Goal: Transaction & Acquisition: Purchase product/service

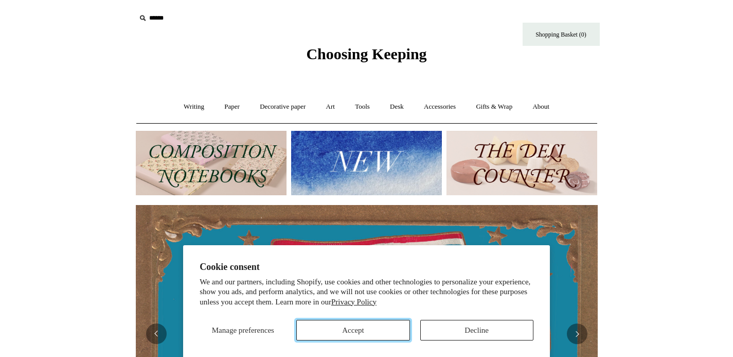
click at [384, 336] on button "Accept" at bounding box center [352, 330] width 113 height 21
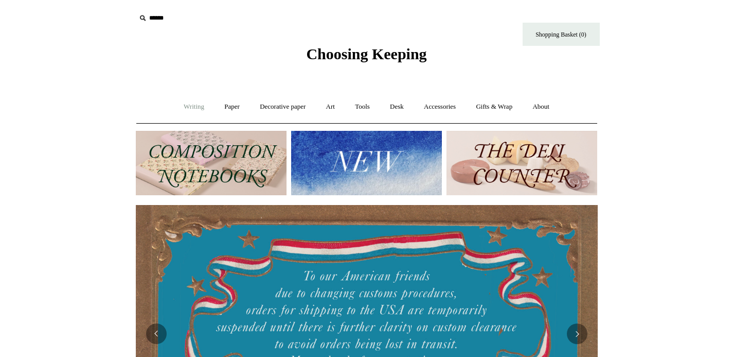
click at [181, 111] on link "Writing +" at bounding box center [193, 106] width 39 height 27
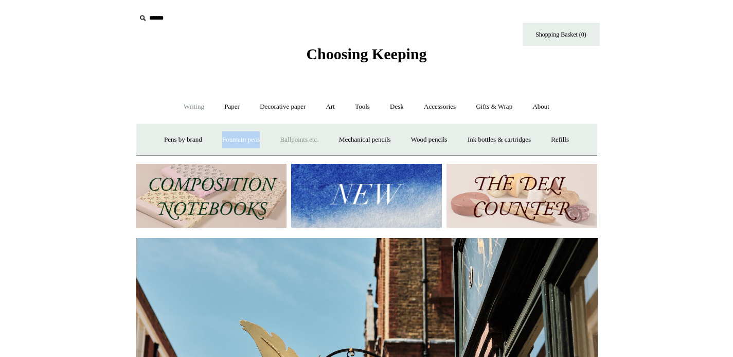
scroll to position [0, 462]
click at [238, 110] on link "Paper +" at bounding box center [232, 106] width 34 height 27
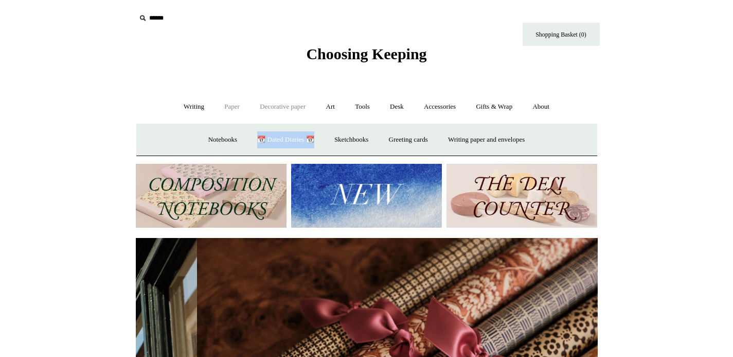
click at [287, 103] on link "Decorative paper +" at bounding box center [283, 106] width 64 height 27
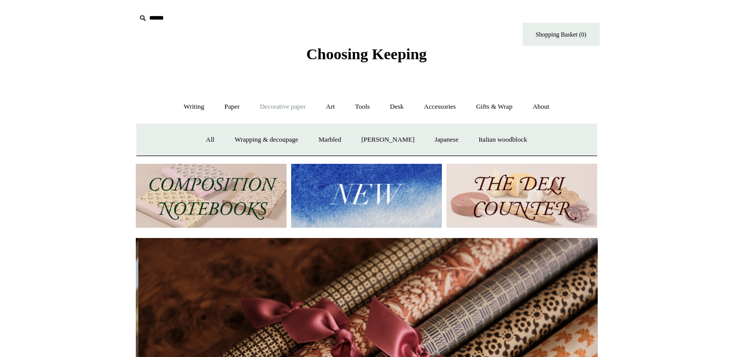
scroll to position [0, 924]
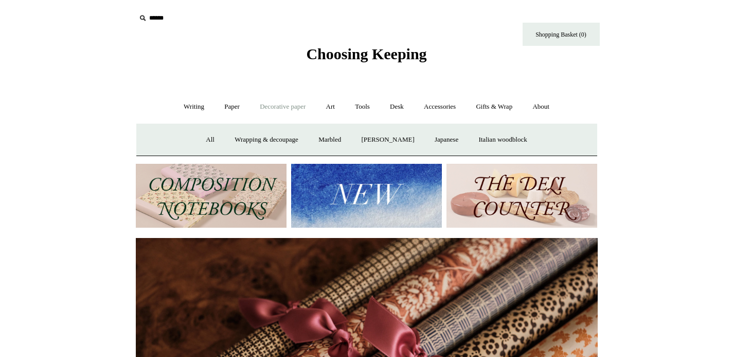
click at [290, 108] on link "Decorative paper -" at bounding box center [283, 106] width 64 height 27
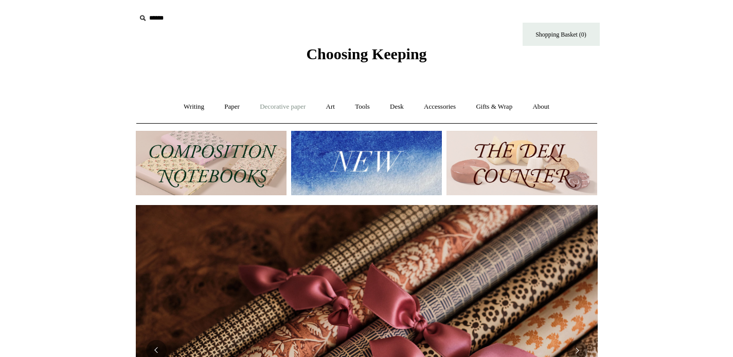
click at [292, 115] on link "Decorative paper +" at bounding box center [283, 106] width 64 height 27
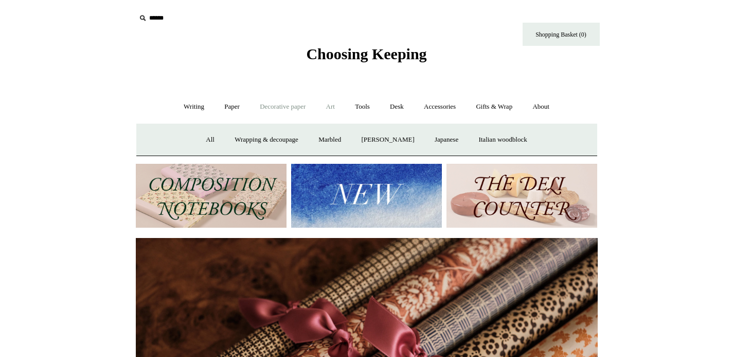
click at [332, 110] on link "Art +" at bounding box center [330, 106] width 27 height 27
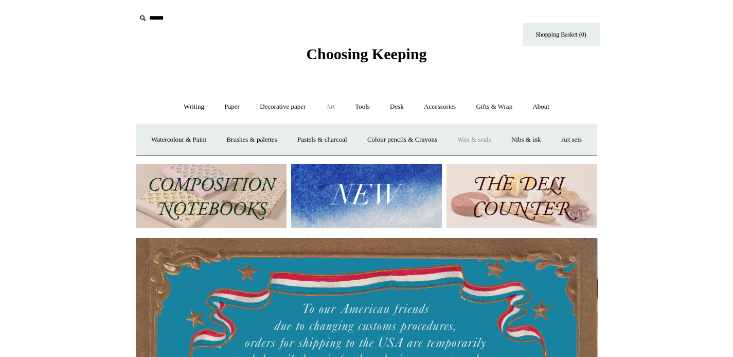
scroll to position [0, 0]
click at [363, 108] on link "Tools +" at bounding box center [362, 106] width 33 height 27
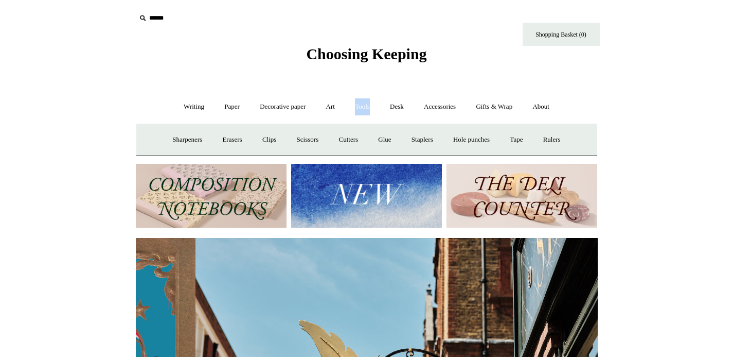
scroll to position [0, 462]
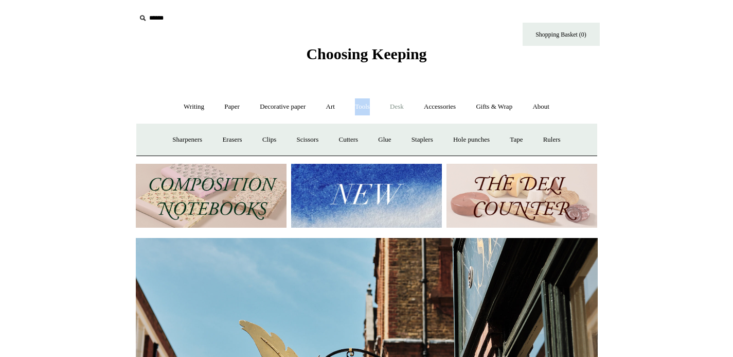
click at [398, 112] on link "Desk +" at bounding box center [397, 106] width 32 height 27
click at [445, 105] on link "Accessories +" at bounding box center [440, 106] width 50 height 27
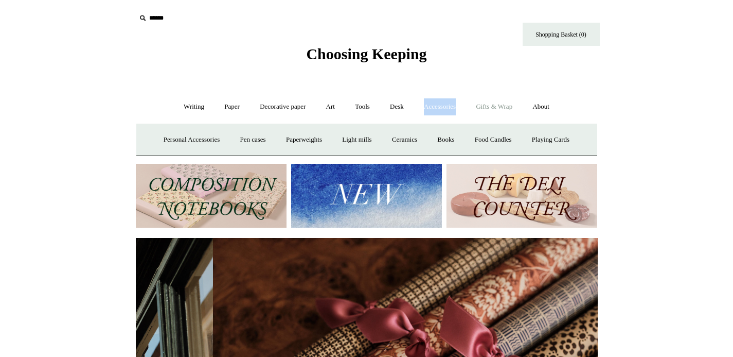
scroll to position [0, 924]
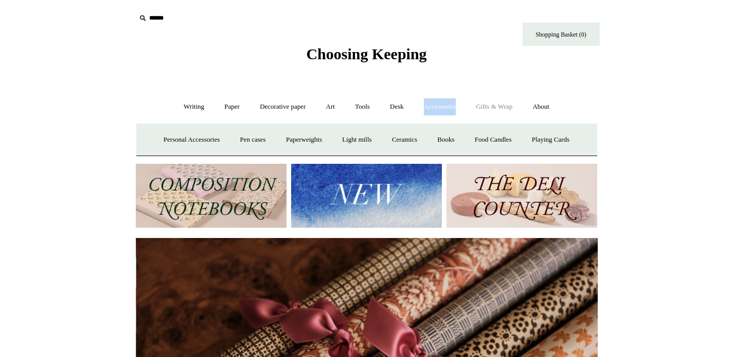
click at [485, 111] on link "Gifts & Wrap +" at bounding box center [494, 106] width 55 height 27
click at [485, 111] on link "Gifts & Wrap -" at bounding box center [494, 106] width 55 height 27
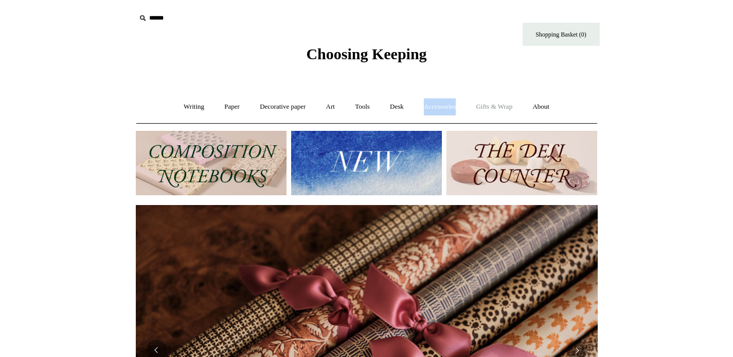
click at [485, 111] on link "Gifts & Wrap +" at bounding box center [494, 106] width 55 height 27
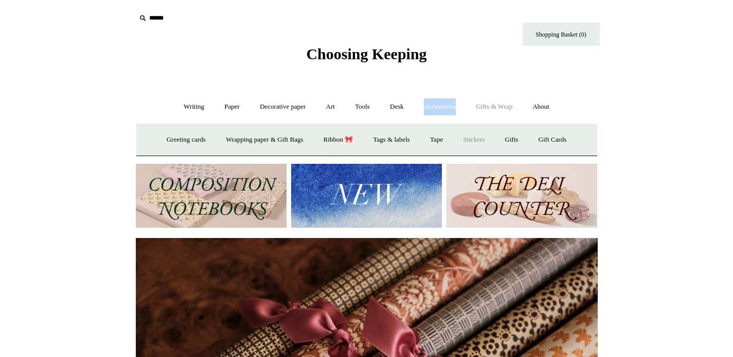
click at [469, 149] on link "Stickers" at bounding box center [474, 139] width 40 height 27
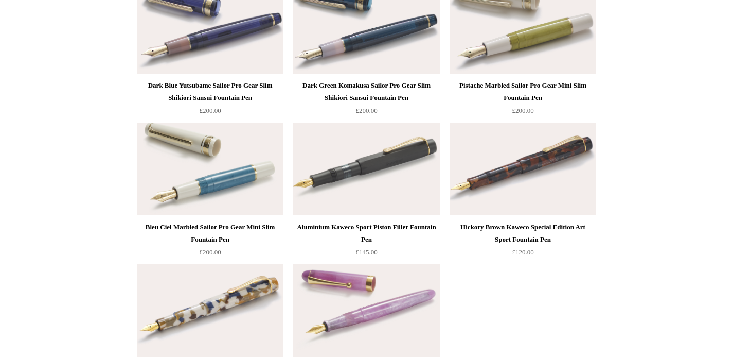
scroll to position [5322, 0]
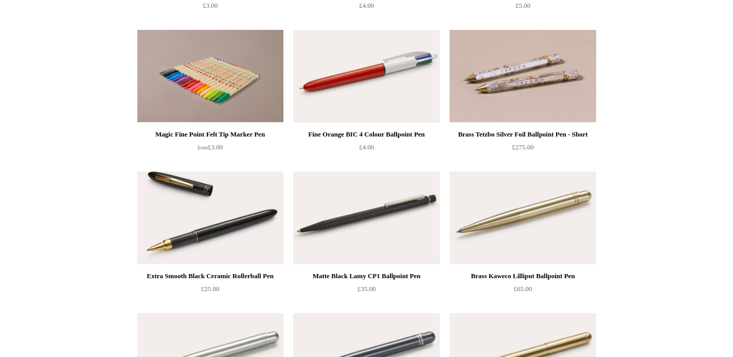
scroll to position [2120, 0]
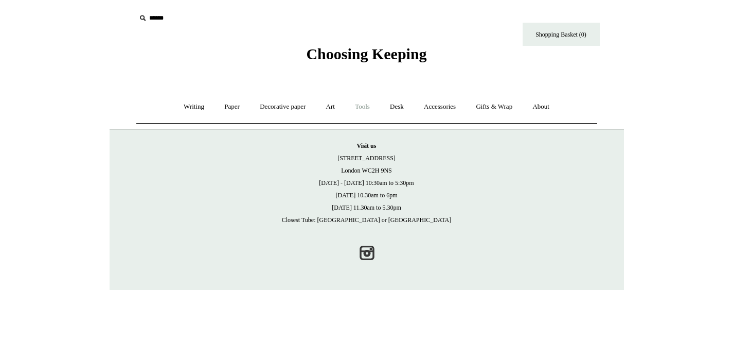
click at [368, 102] on link "Tools +" at bounding box center [362, 106] width 33 height 27
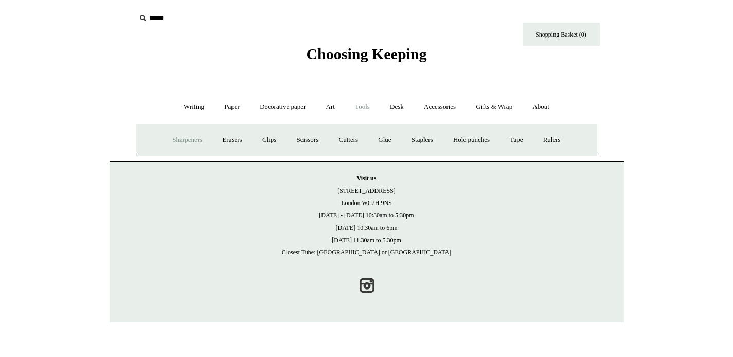
click at [202, 138] on link "Sharpeners" at bounding box center [187, 139] width 48 height 27
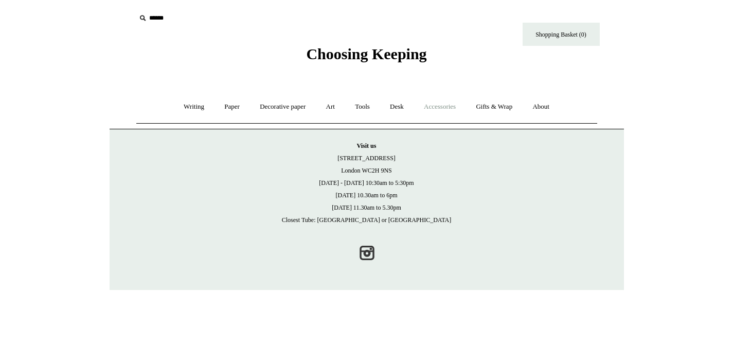
click at [452, 112] on link "Accessories +" at bounding box center [440, 106] width 50 height 27
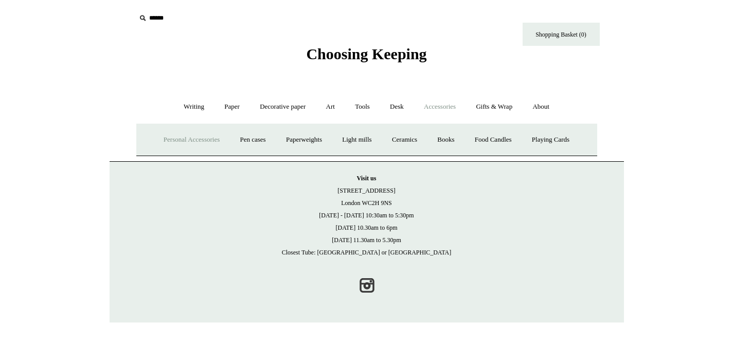
click at [191, 139] on link "Personal Accessories +" at bounding box center [191, 139] width 75 height 27
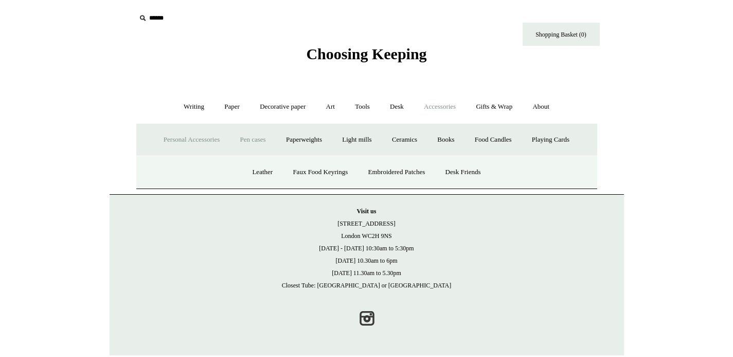
click at [244, 141] on link "Pen cases" at bounding box center [253, 139] width 44 height 27
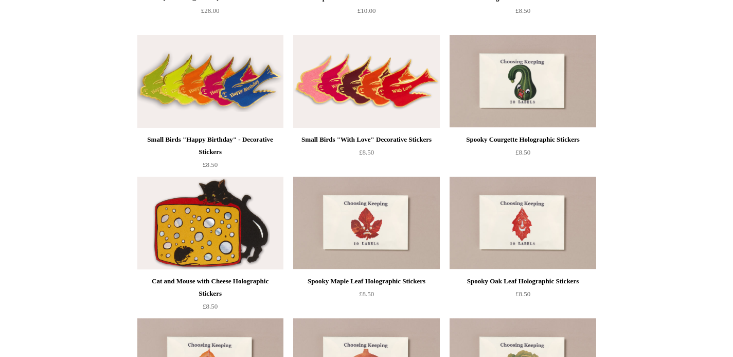
scroll to position [329, 0]
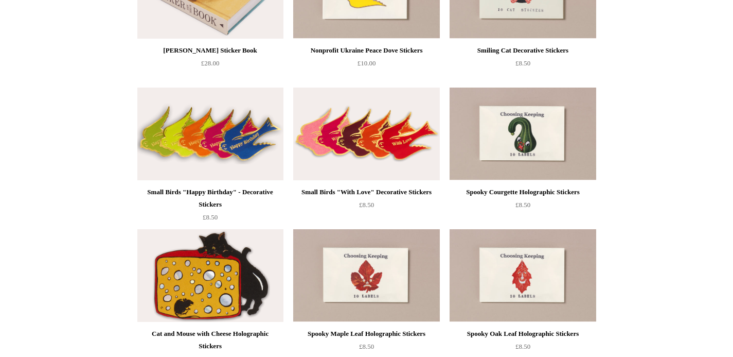
click at [233, 259] on img at bounding box center [210, 275] width 146 height 93
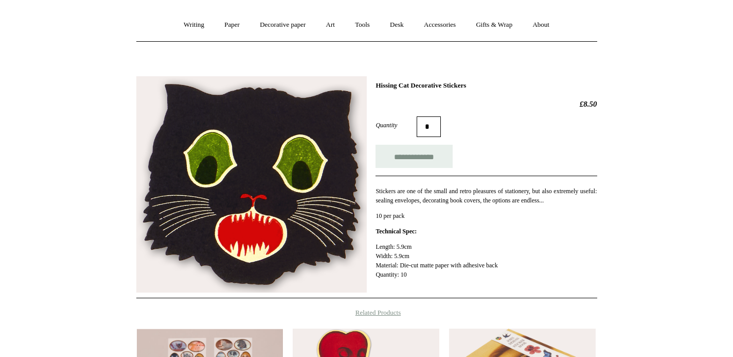
scroll to position [82, 0]
click at [224, 189] on img at bounding box center [251, 184] width 231 height 217
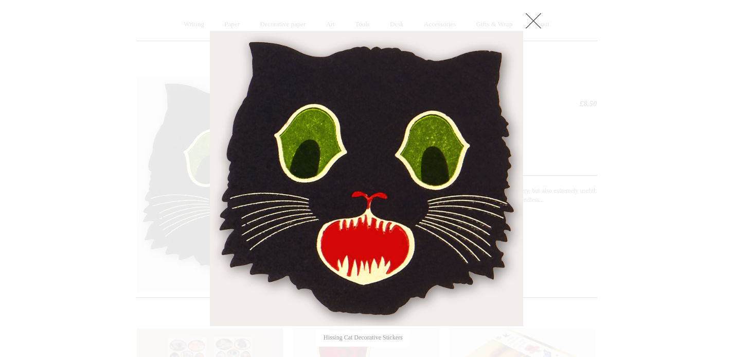
click at [537, 19] on link at bounding box center [533, 20] width 21 height 21
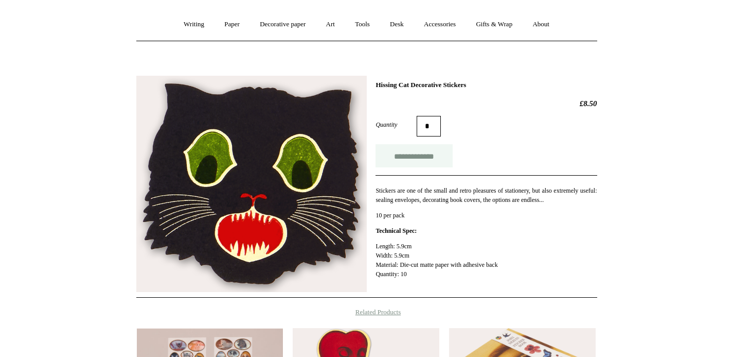
click at [429, 164] on input "**********" at bounding box center [414, 155] width 77 height 23
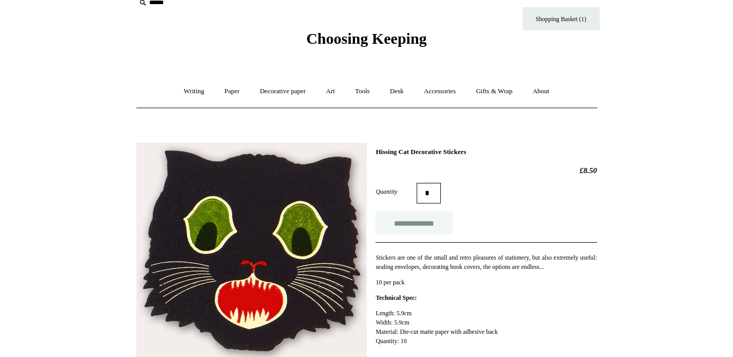
scroll to position [87, 0]
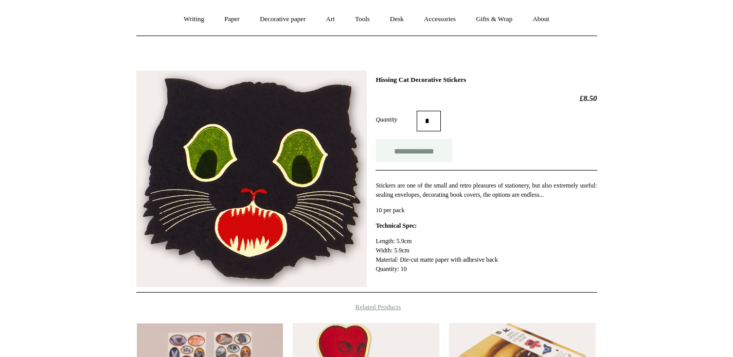
click at [432, 160] on input "**********" at bounding box center [414, 150] width 77 height 23
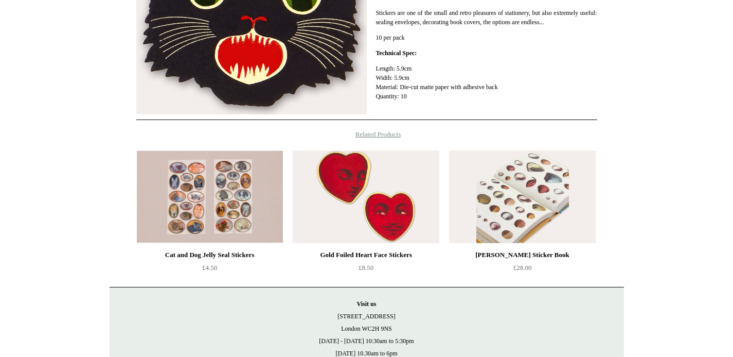
scroll to position [261, 0]
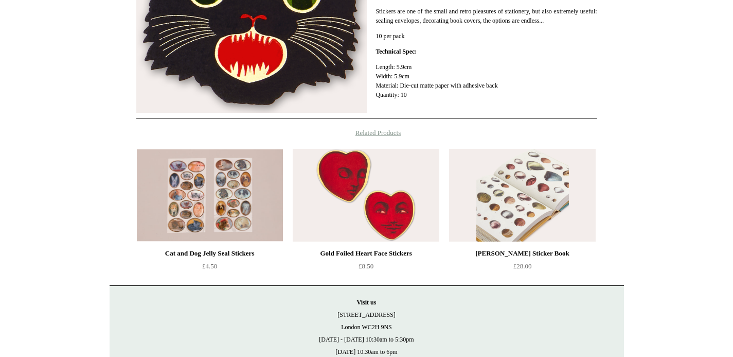
click at [546, 180] on img at bounding box center [522, 195] width 146 height 93
type input "**********"
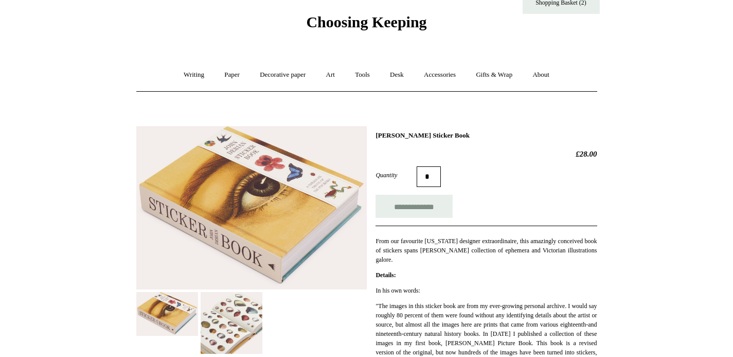
scroll to position [32, 0]
click at [224, 308] on img at bounding box center [232, 323] width 62 height 62
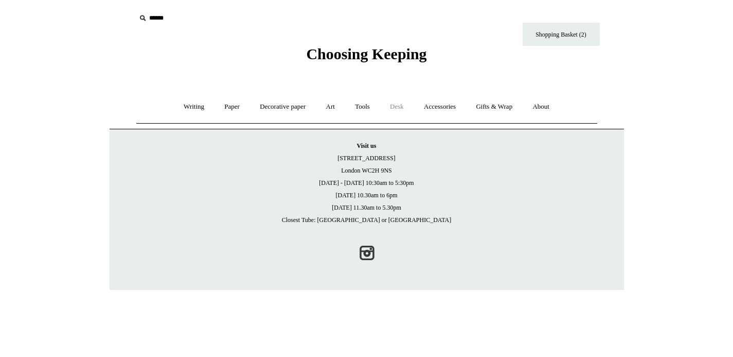
click at [397, 105] on link "Desk +" at bounding box center [397, 106] width 32 height 27
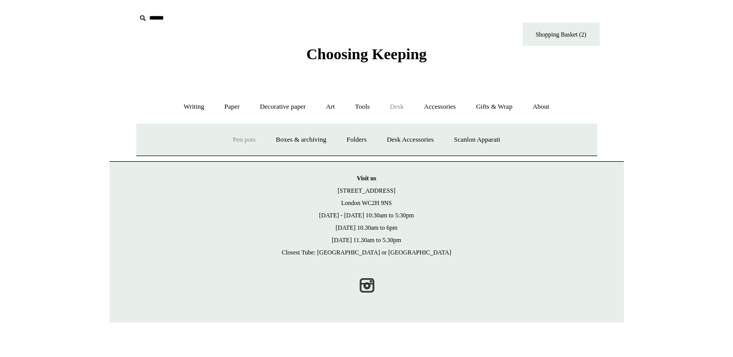
click at [245, 143] on link "Pen pots" at bounding box center [244, 139] width 41 height 27
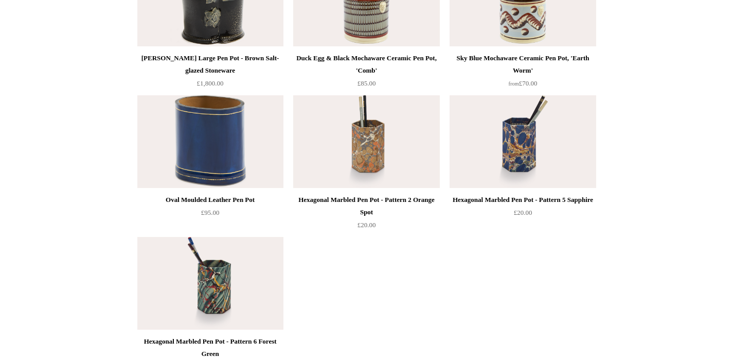
scroll to position [1590, 0]
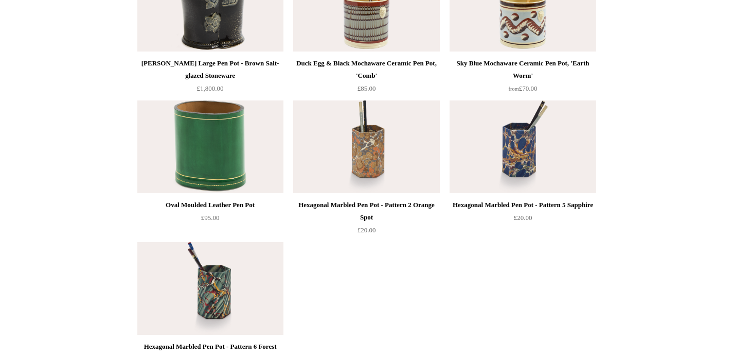
click at [233, 152] on img at bounding box center [210, 146] width 146 height 93
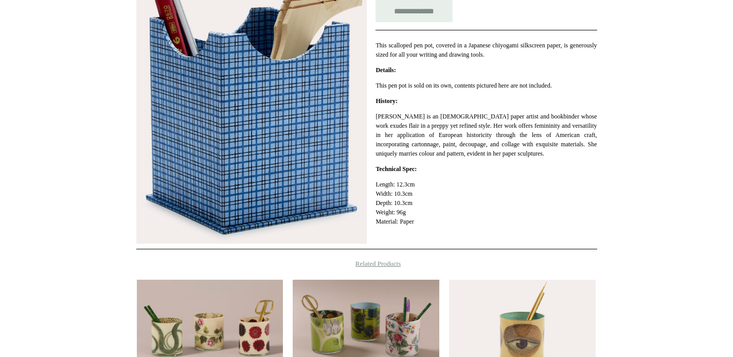
scroll to position [124, 0]
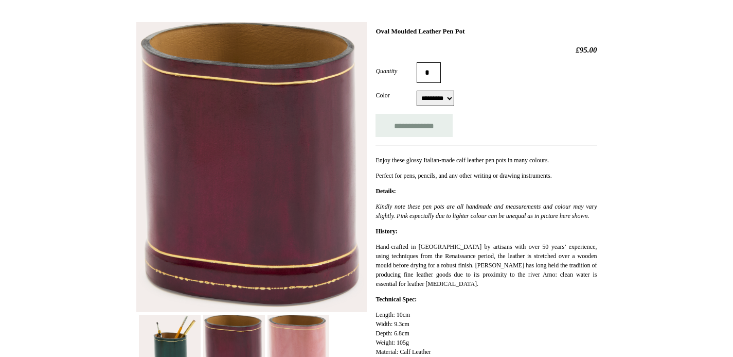
scroll to position [170, 0]
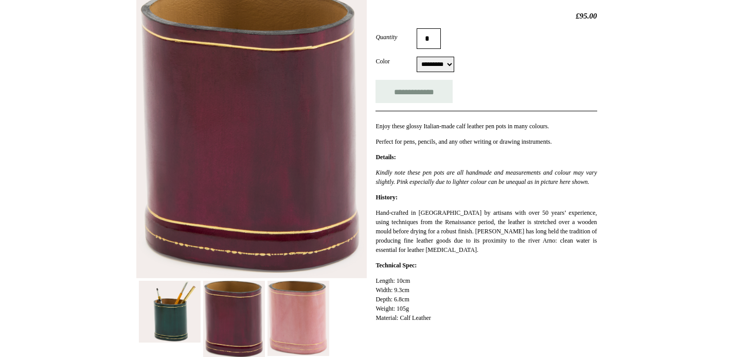
click at [201, 300] on img at bounding box center [170, 311] width 62 height 62
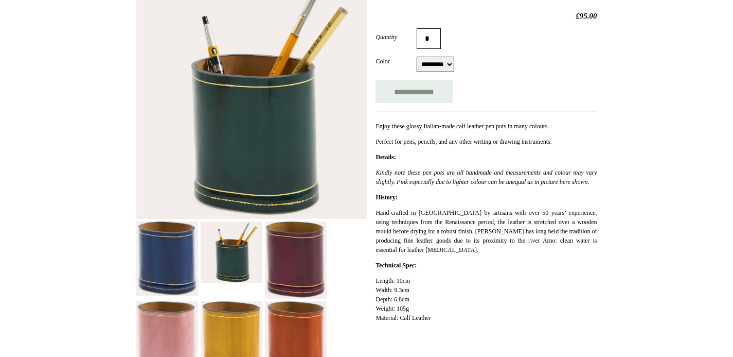
click at [160, 272] on img at bounding box center [167, 258] width 62 height 75
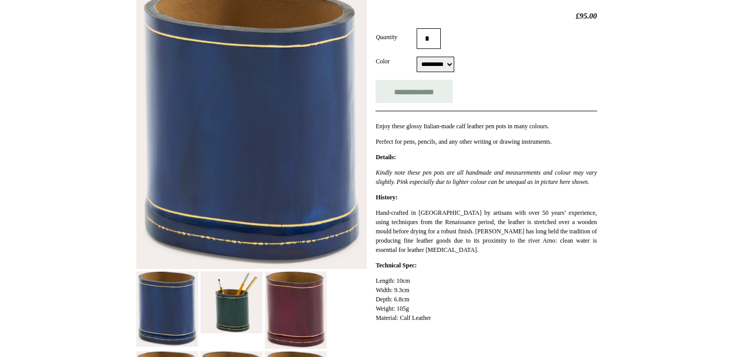
click at [451, 64] on select "********* **** ****** ****** ***** **** **** *****" at bounding box center [436, 64] width 38 height 15
select select "****"
click at [417, 58] on select "********* **** ****** ****** ***** **** **** *****" at bounding box center [436, 64] width 38 height 15
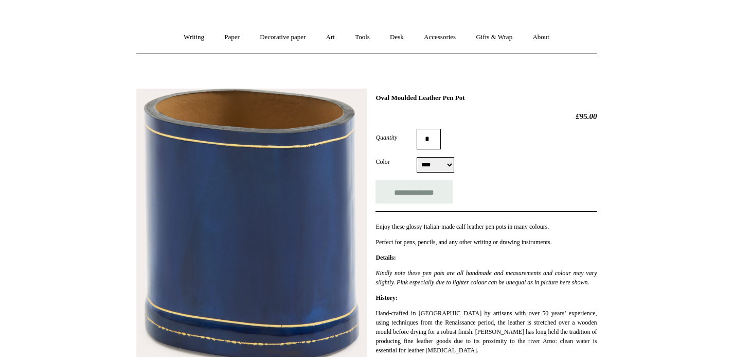
scroll to position [61, 0]
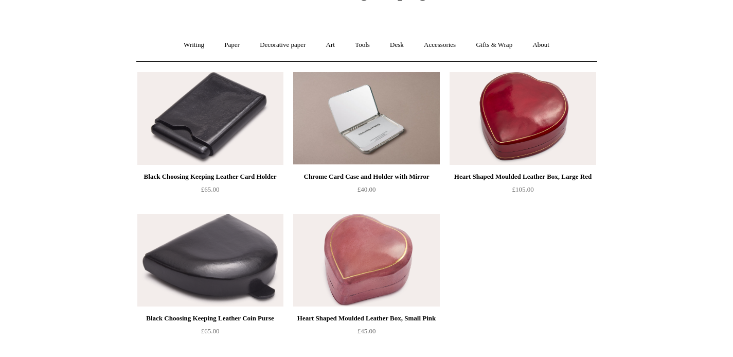
scroll to position [123, 0]
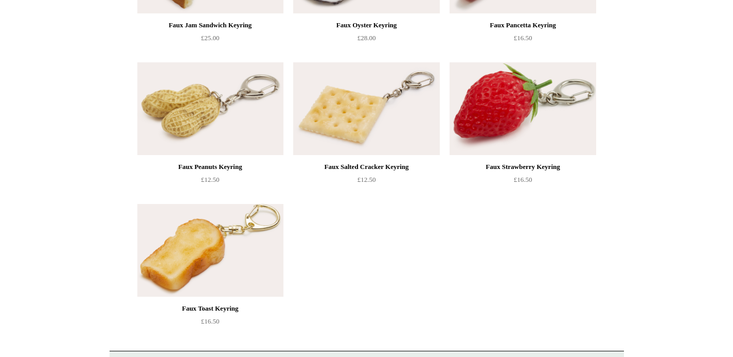
scroll to position [638, 0]
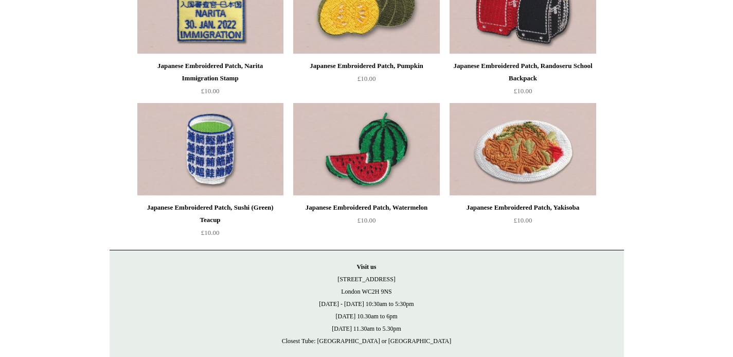
scroll to position [1608, 0]
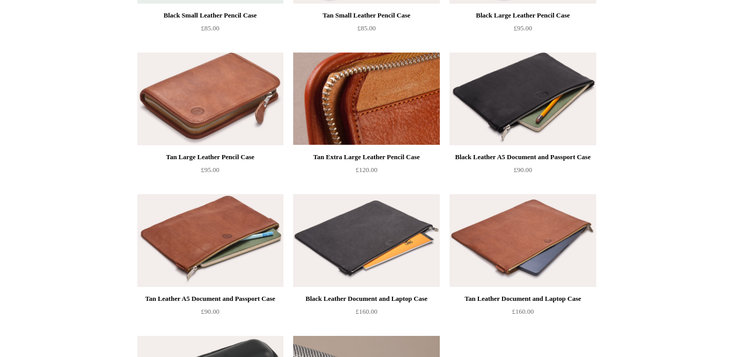
scroll to position [883, 0]
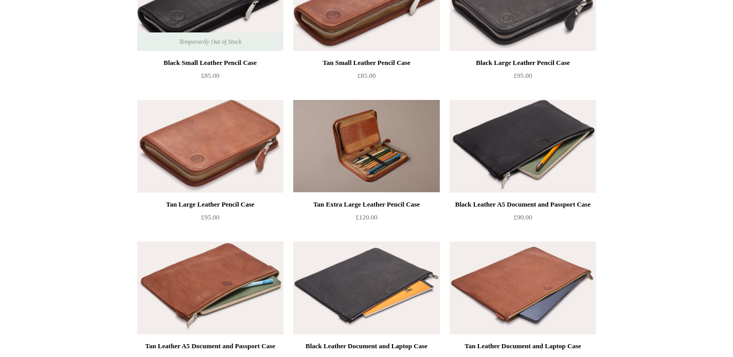
click at [529, 132] on img at bounding box center [523, 146] width 146 height 93
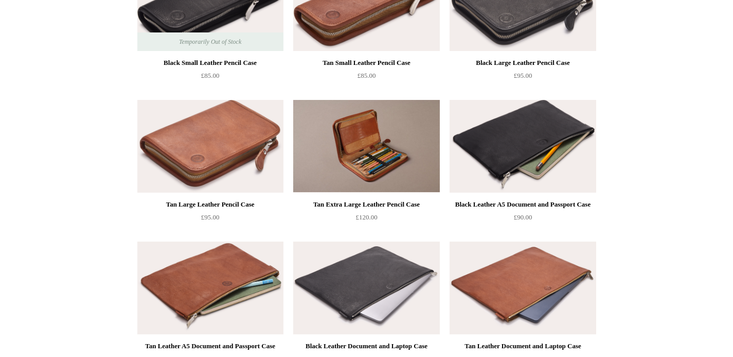
click at [372, 268] on img at bounding box center [366, 287] width 146 height 93
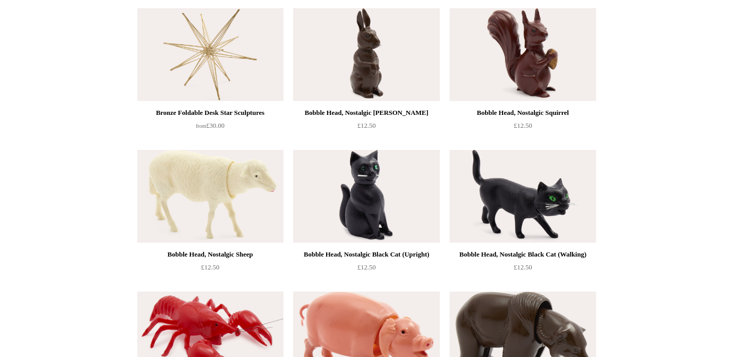
scroll to position [128, 0]
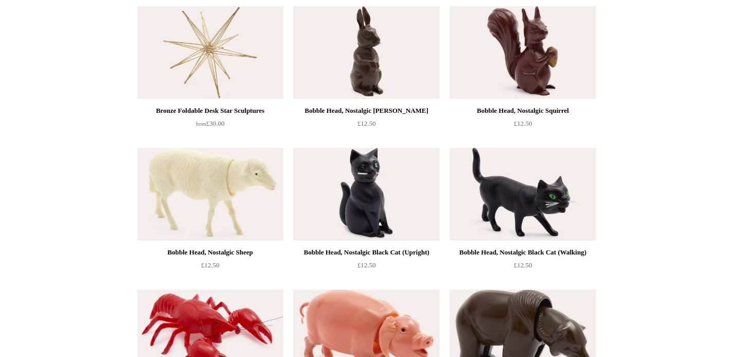
click at [217, 337] on img at bounding box center [210, 335] width 146 height 93
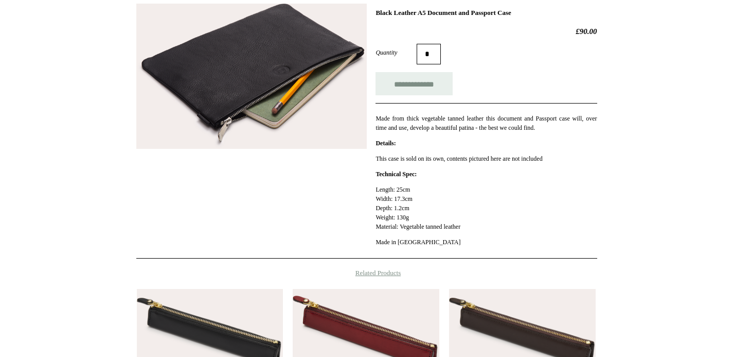
scroll to position [249, 0]
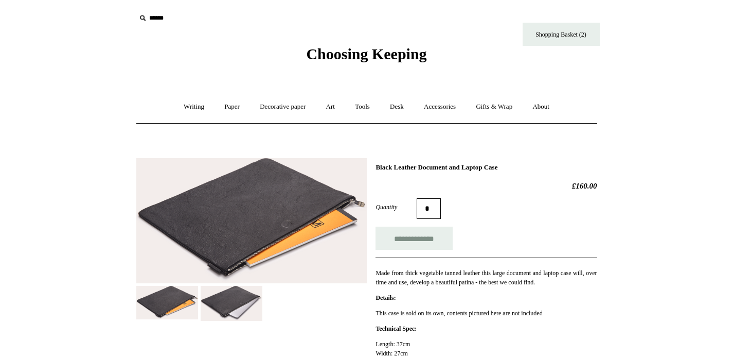
click at [246, 306] on img at bounding box center [232, 303] width 62 height 35
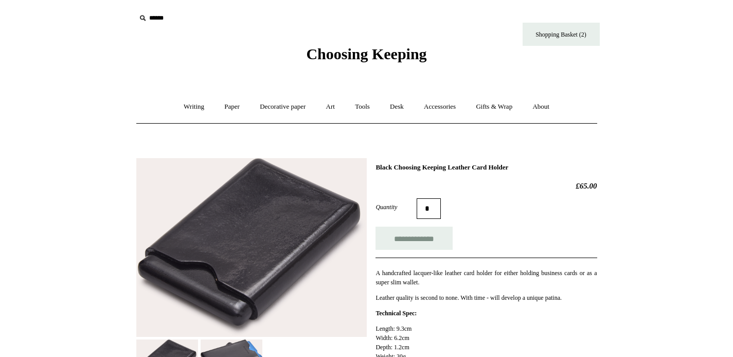
scroll to position [155, 0]
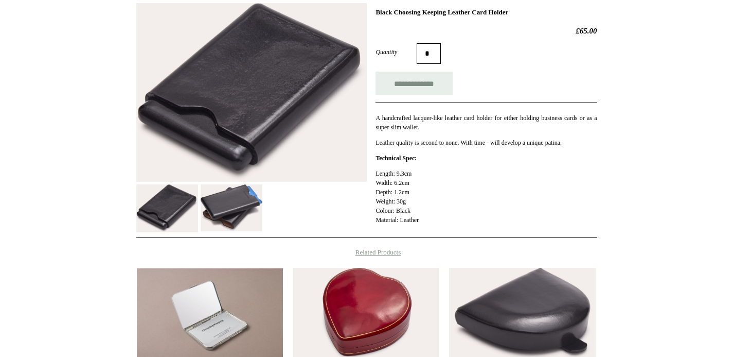
click at [241, 222] on img at bounding box center [232, 207] width 62 height 47
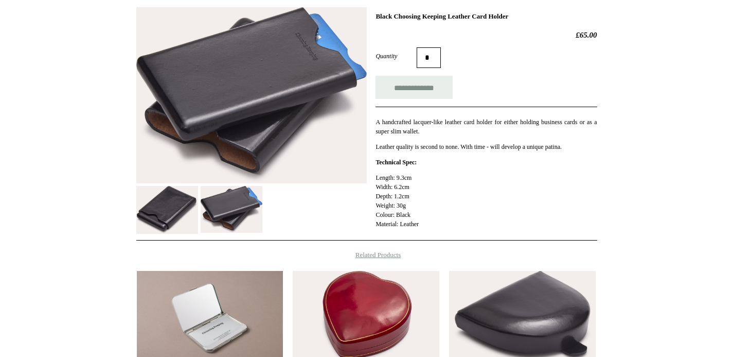
scroll to position [151, 0]
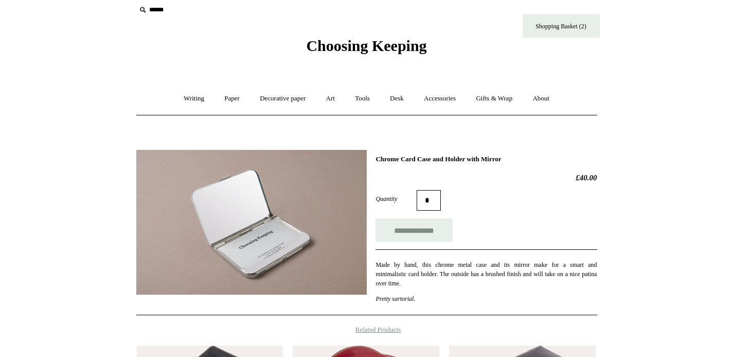
scroll to position [32, 0]
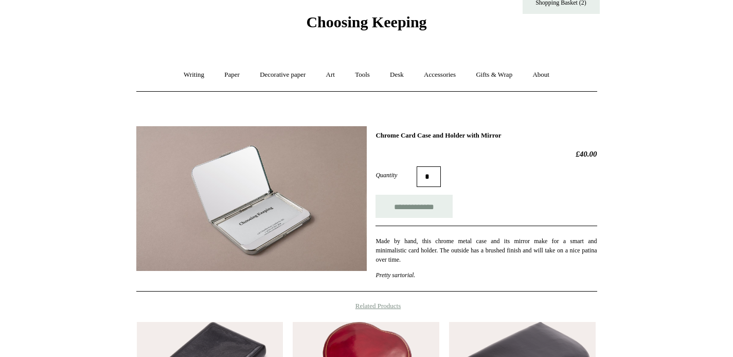
click at [259, 252] on img at bounding box center [251, 198] width 231 height 145
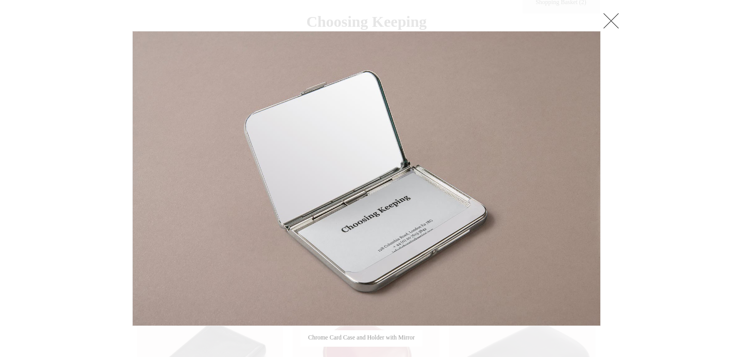
click at [617, 22] on link at bounding box center [611, 20] width 21 height 21
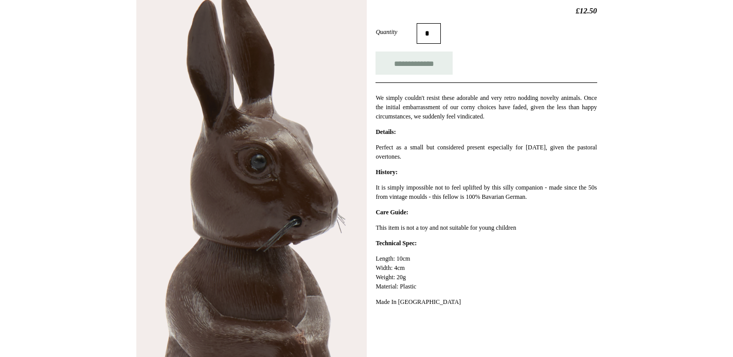
scroll to position [119, 0]
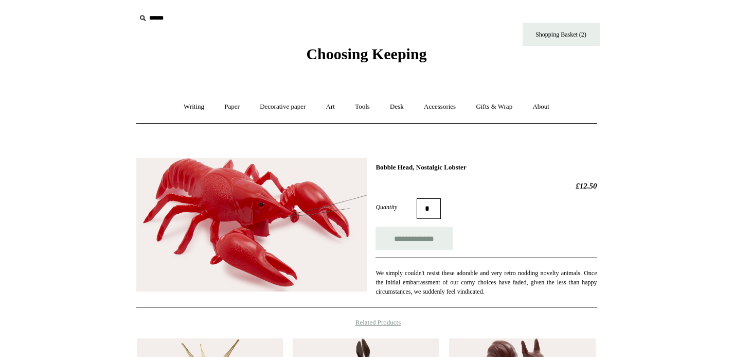
click at [302, 240] on img at bounding box center [251, 225] width 231 height 134
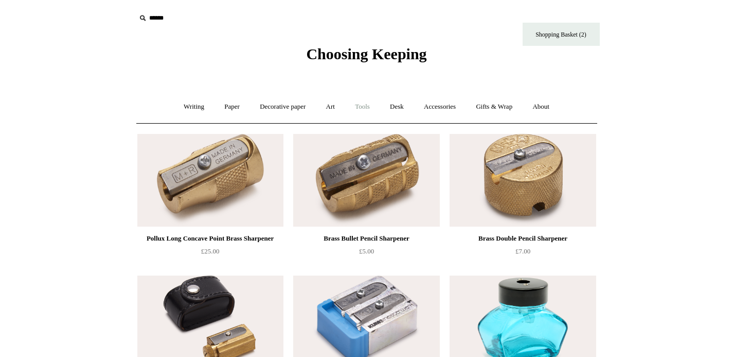
click at [367, 106] on link "Tools +" at bounding box center [362, 106] width 33 height 27
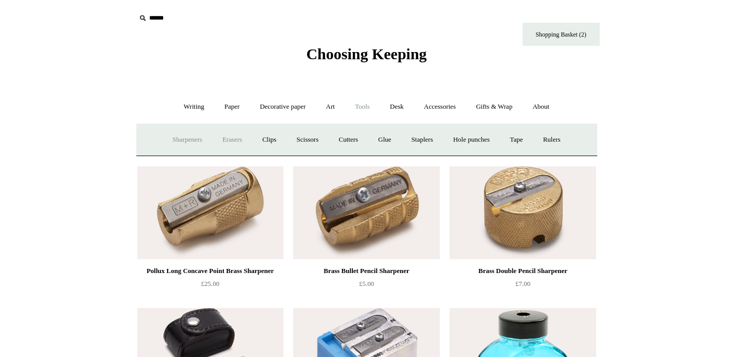
click at [231, 137] on link "Erasers" at bounding box center [232, 139] width 38 height 27
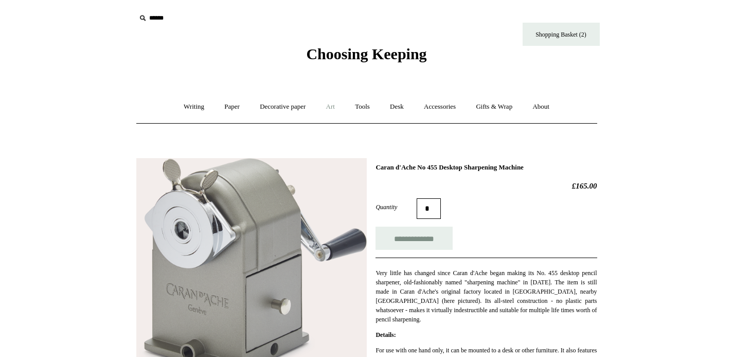
click at [338, 106] on link "Art +" at bounding box center [330, 106] width 27 height 27
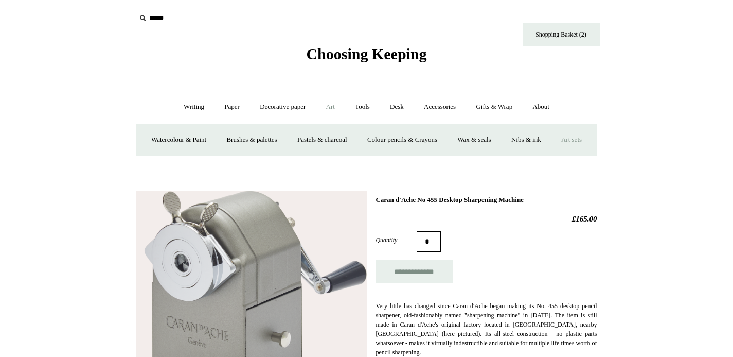
click at [552, 153] on link "Art sets" at bounding box center [571, 139] width 39 height 27
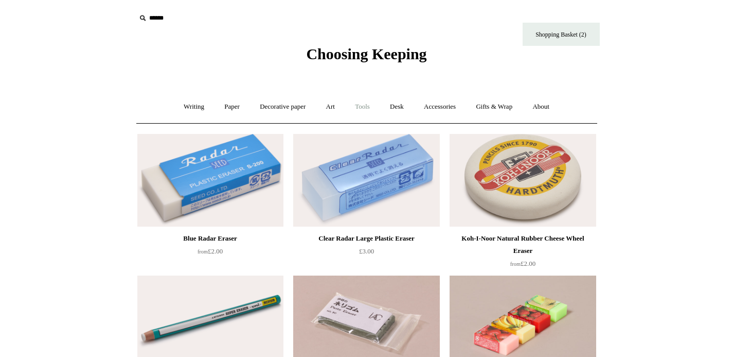
click at [348, 104] on link "Tools +" at bounding box center [362, 106] width 33 height 27
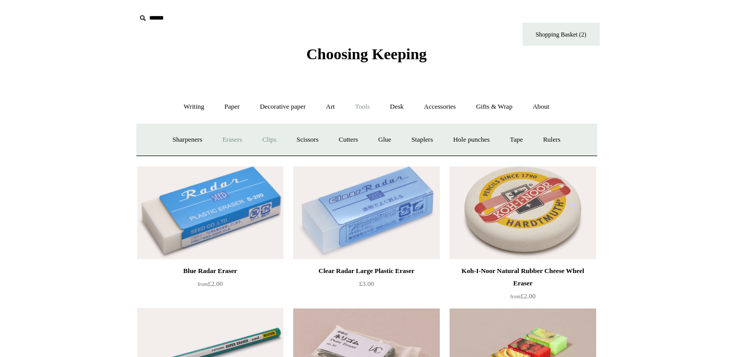
click at [253, 137] on link "Clips +" at bounding box center [269, 139] width 32 height 27
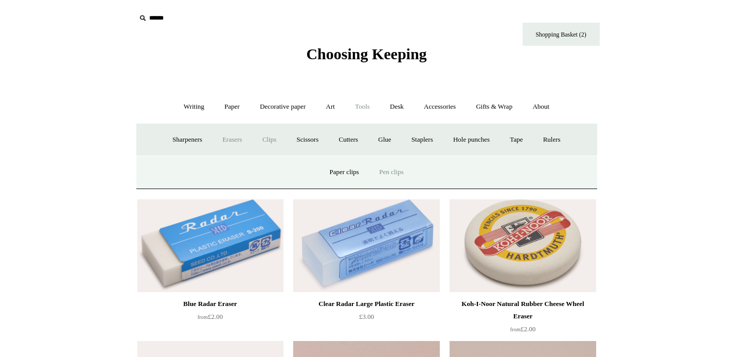
click at [398, 171] on link "Pen clips" at bounding box center [391, 172] width 43 height 27
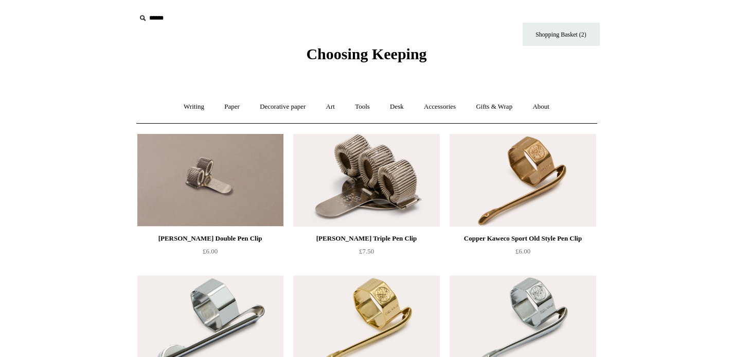
click at [392, 197] on img at bounding box center [366, 180] width 146 height 93
click at [356, 106] on link "Tools +" at bounding box center [362, 106] width 33 height 27
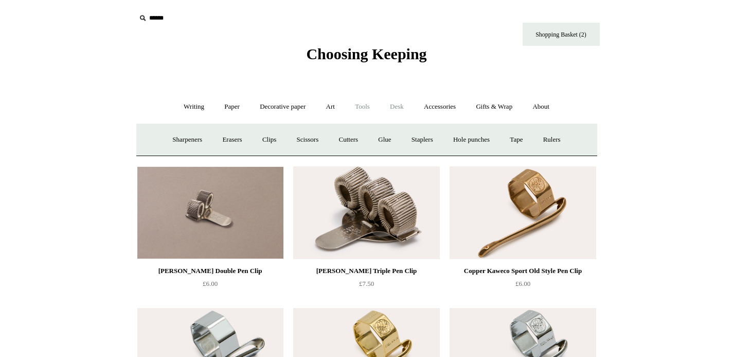
click at [401, 114] on link "Desk +" at bounding box center [397, 106] width 32 height 27
click at [332, 108] on link "Art +" at bounding box center [330, 106] width 27 height 27
click at [365, 107] on link "Tools +" at bounding box center [362, 106] width 33 height 27
click at [264, 136] on link "Clips +" at bounding box center [269, 139] width 32 height 27
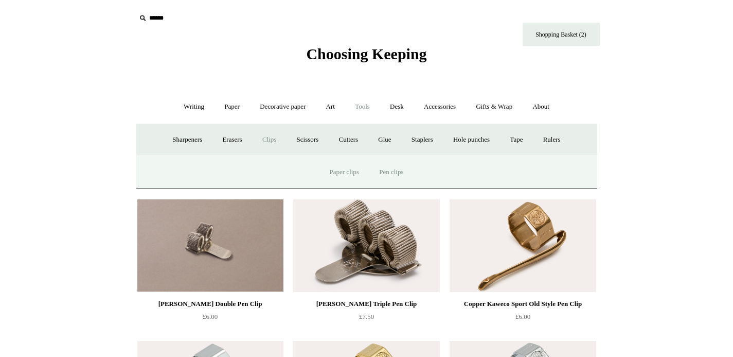
click at [341, 169] on link "Paper clips" at bounding box center [345, 172] width 48 height 27
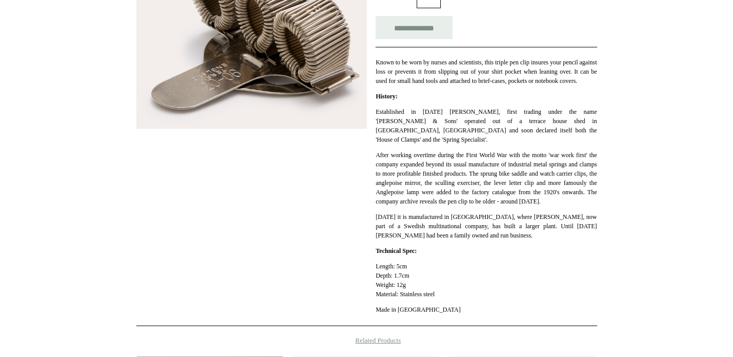
scroll to position [235, 0]
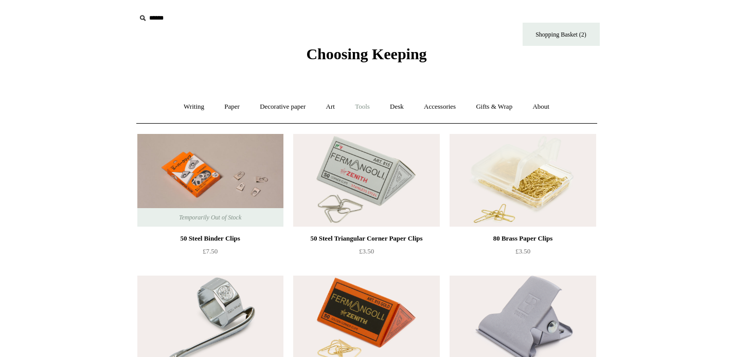
click at [372, 105] on link "Tools +" at bounding box center [362, 106] width 33 height 27
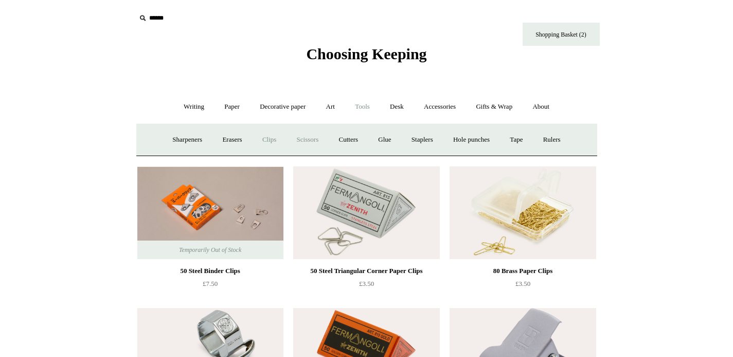
click at [302, 146] on link "Scissors" at bounding box center [308, 139] width 41 height 27
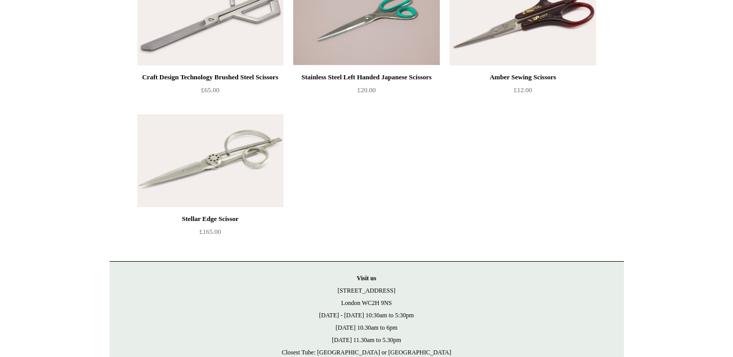
scroll to position [730, 0]
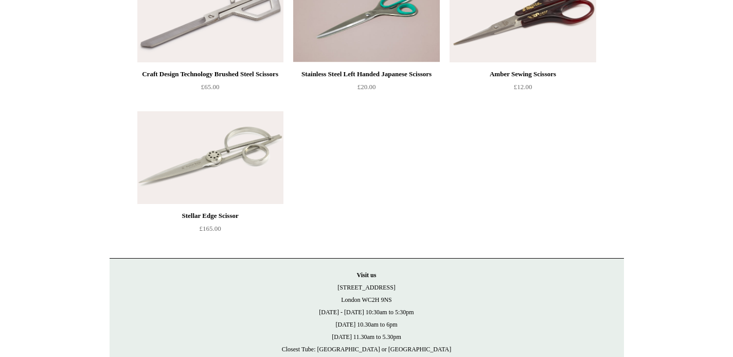
click at [264, 186] on img at bounding box center [210, 157] width 146 height 93
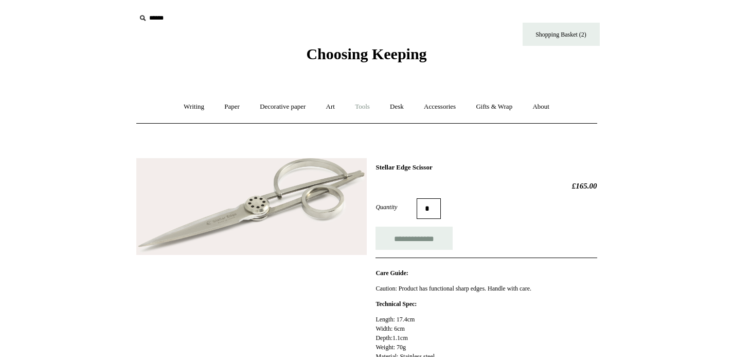
click at [359, 108] on link "Tools +" at bounding box center [362, 106] width 33 height 27
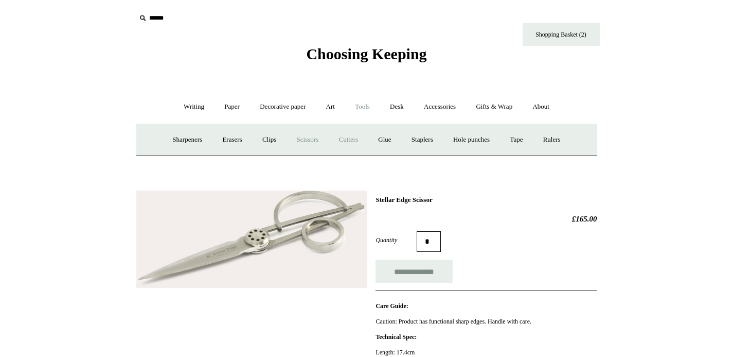
click at [350, 135] on link "Cutters" at bounding box center [348, 139] width 38 height 27
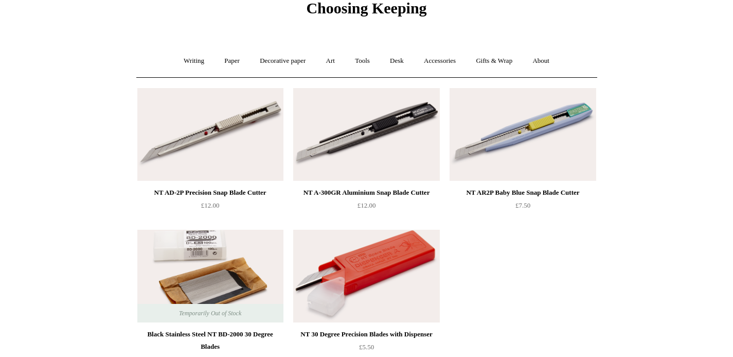
scroll to position [60, 0]
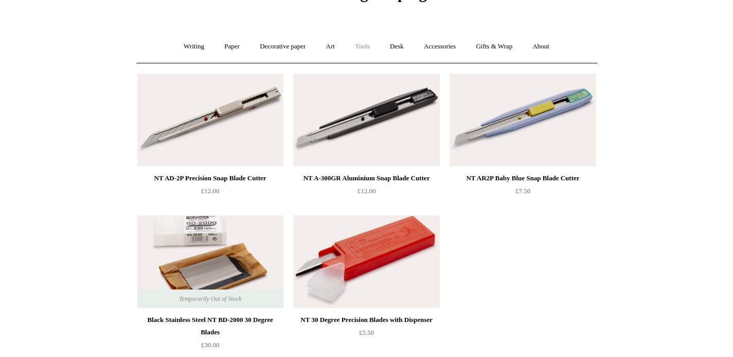
click at [354, 54] on link "Tools +" at bounding box center [362, 46] width 33 height 27
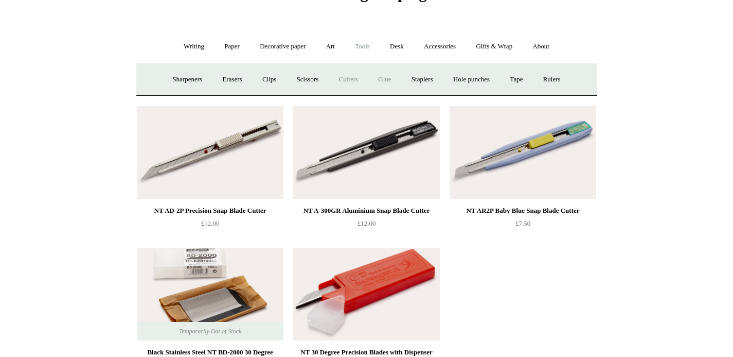
click at [382, 78] on link "Glue" at bounding box center [384, 79] width 31 height 27
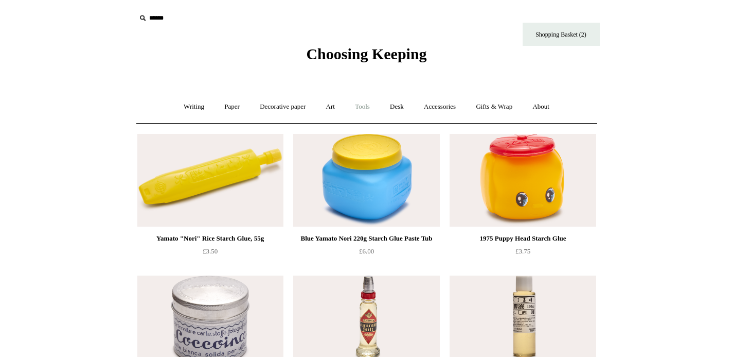
click at [370, 109] on link "Tools +" at bounding box center [362, 106] width 33 height 27
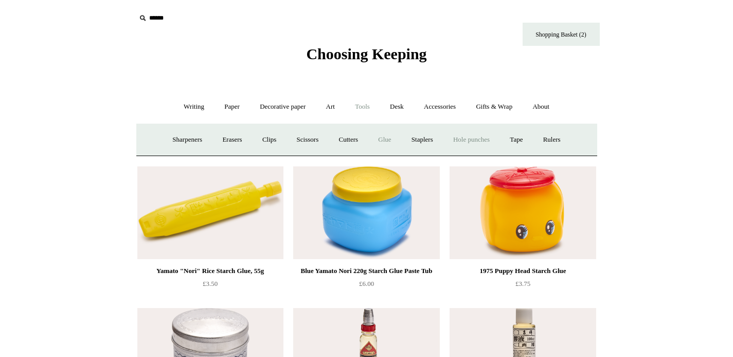
click at [447, 138] on link "Hole punches" at bounding box center [471, 139] width 55 height 27
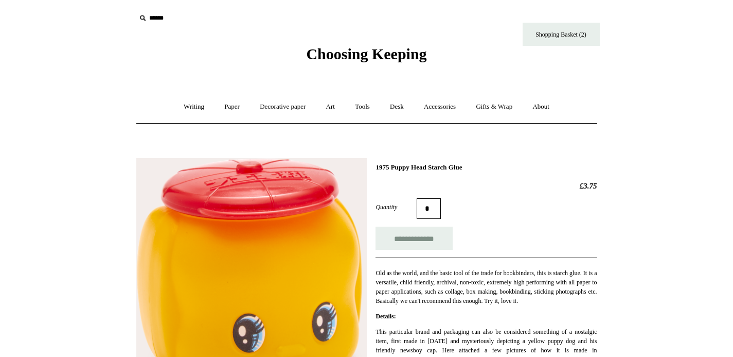
scroll to position [107, 0]
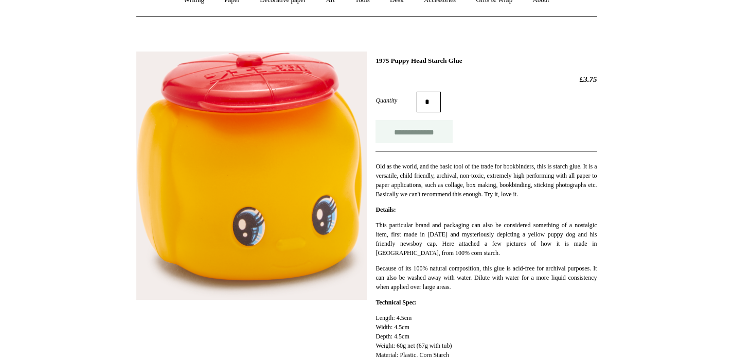
click at [412, 125] on input "**********" at bounding box center [414, 131] width 77 height 23
type input "**********"
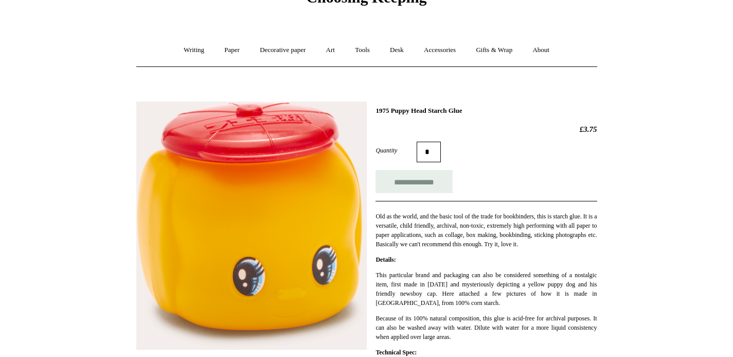
scroll to position [0, 0]
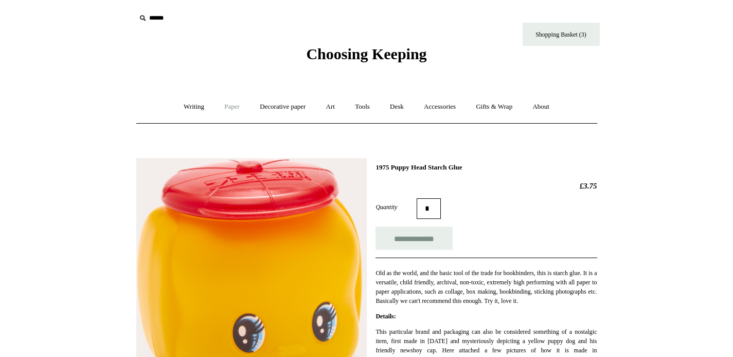
click at [228, 107] on link "Paper +" at bounding box center [232, 106] width 34 height 27
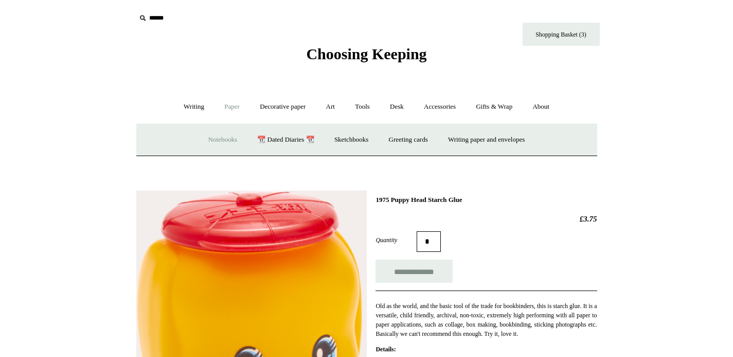
click at [202, 136] on link "Notebooks +" at bounding box center [222, 139] width 47 height 27
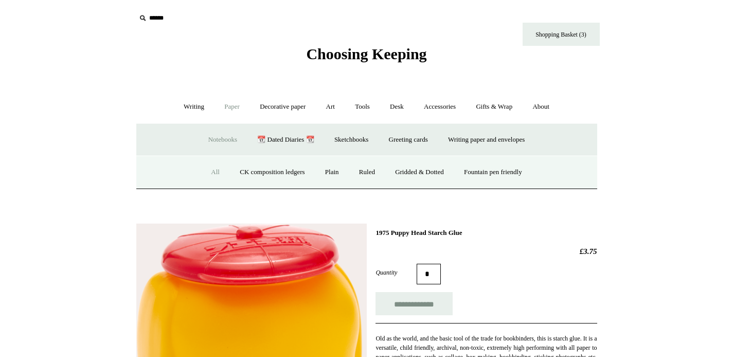
click at [206, 177] on link "All" at bounding box center [215, 172] width 27 height 27
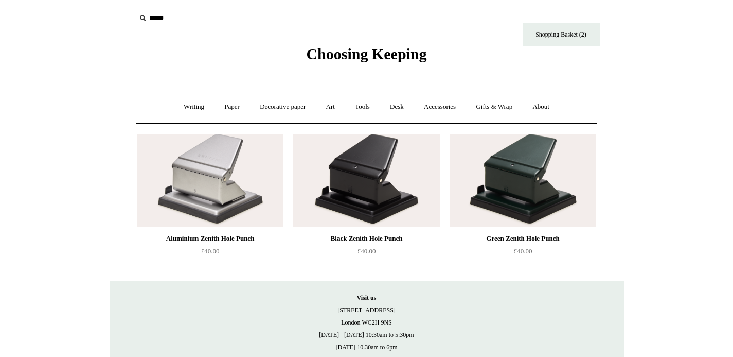
drag, startPoint x: 375, startPoint y: 110, endPoint x: 382, endPoint y: 119, distance: 12.1
click at [375, 110] on link "Tools +" at bounding box center [362, 106] width 33 height 27
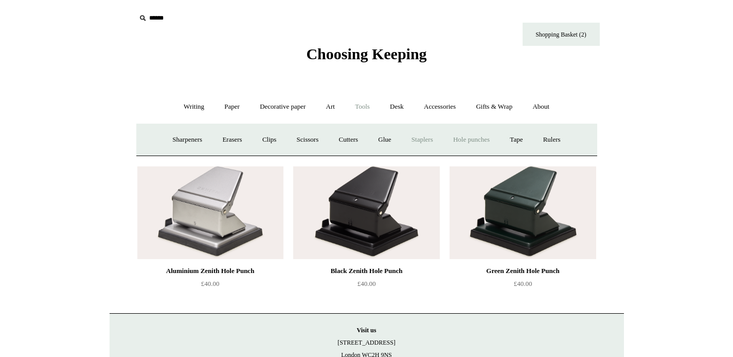
click at [428, 145] on link "Staplers +" at bounding box center [422, 139] width 40 height 27
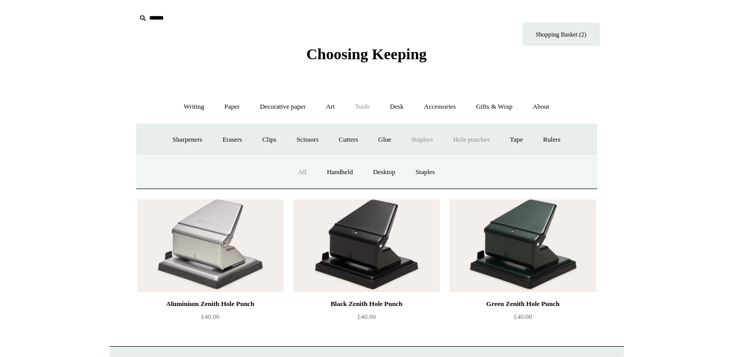
click at [303, 169] on link "All" at bounding box center [302, 172] width 27 height 27
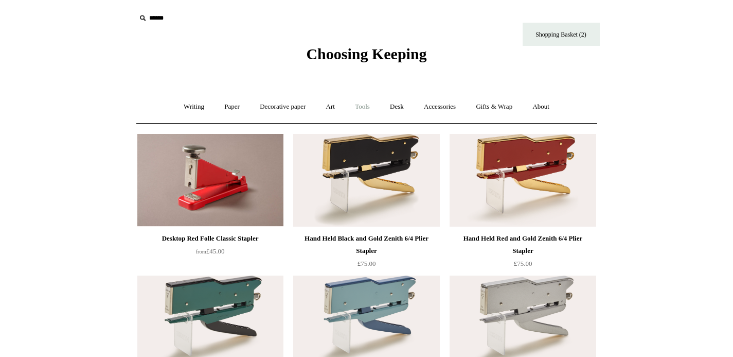
click at [373, 108] on link "Tools +" at bounding box center [362, 106] width 33 height 27
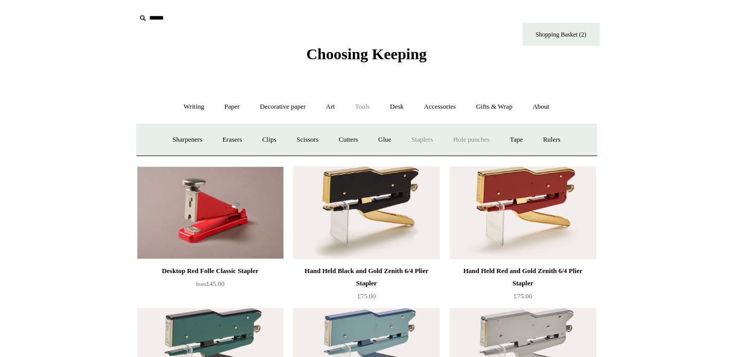
click at [487, 139] on link "Hole punches" at bounding box center [471, 139] width 55 height 27
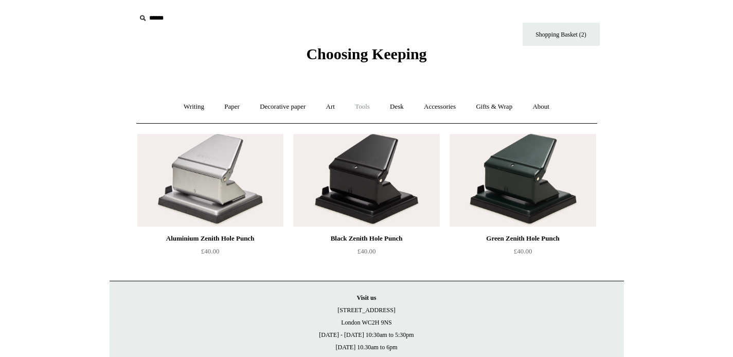
drag, startPoint x: 360, startPoint y: 109, endPoint x: 376, endPoint y: 116, distance: 17.7
click at [360, 109] on link "Tools +" at bounding box center [362, 106] width 33 height 27
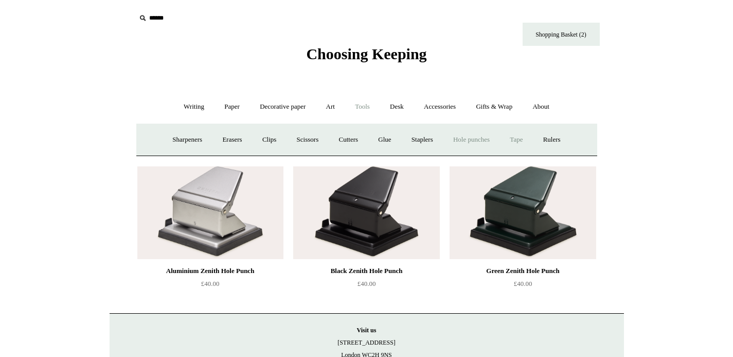
click at [520, 135] on link "Tape +" at bounding box center [516, 139] width 31 height 27
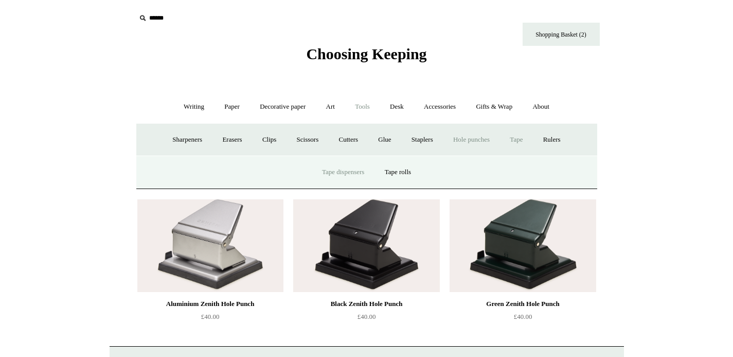
click at [340, 174] on link "Tape dispensers" at bounding box center [343, 172] width 61 height 27
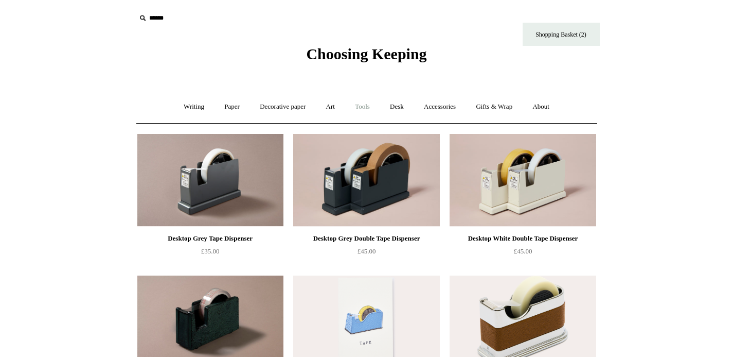
click at [372, 104] on link "Tools +" at bounding box center [362, 106] width 33 height 27
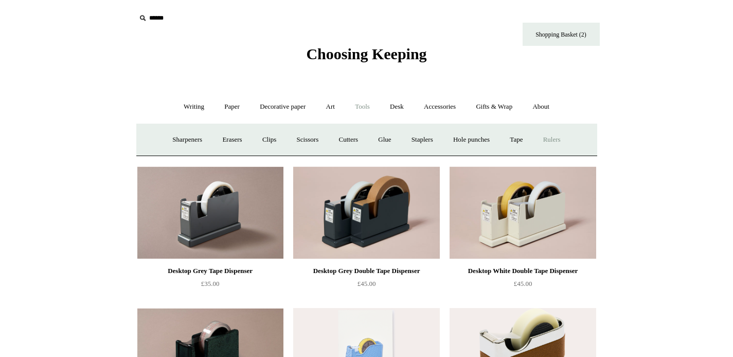
click at [563, 133] on link "Rulers" at bounding box center [552, 139] width 36 height 27
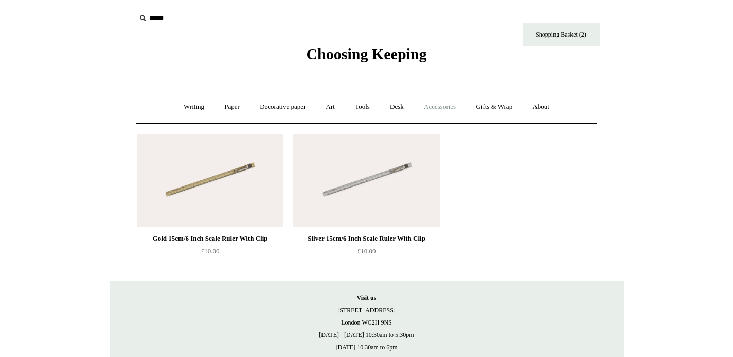
click at [427, 113] on link "Accessories +" at bounding box center [440, 106] width 50 height 27
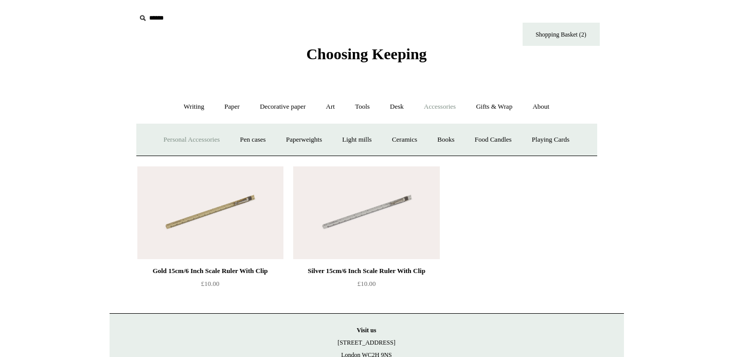
click at [195, 142] on link "Personal Accessories +" at bounding box center [191, 139] width 75 height 27
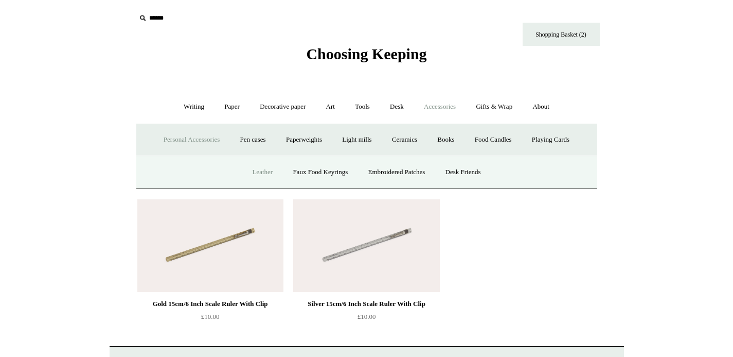
click at [265, 175] on link "Leather" at bounding box center [262, 172] width 39 height 27
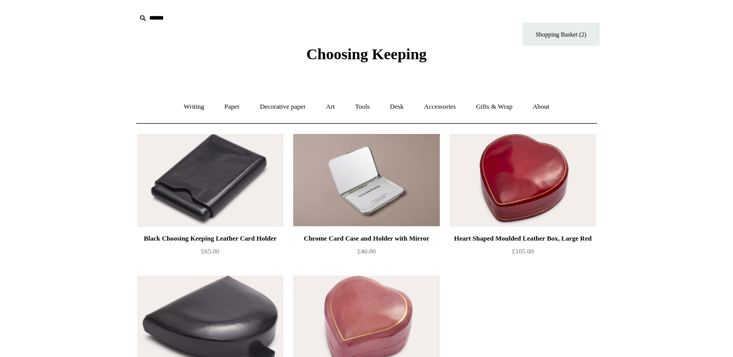
click at [448, 91] on div "Writing + Pens by brand + [GEOGRAPHIC_DATA] Lamy Ohnishi Seisakusho [GEOGRAPHIC…" at bounding box center [366, 106] width 461 height 33
drag, startPoint x: 449, startPoint y: 108, endPoint x: 410, endPoint y: 115, distance: 39.3
click at [448, 108] on link "Accessories +" at bounding box center [440, 106] width 50 height 27
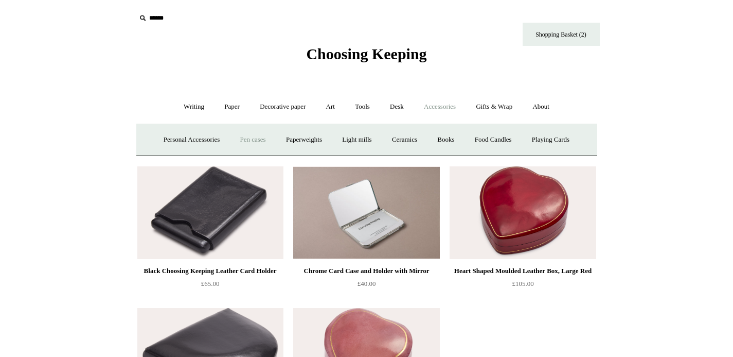
click at [260, 135] on link "Pen cases" at bounding box center [253, 139] width 44 height 27
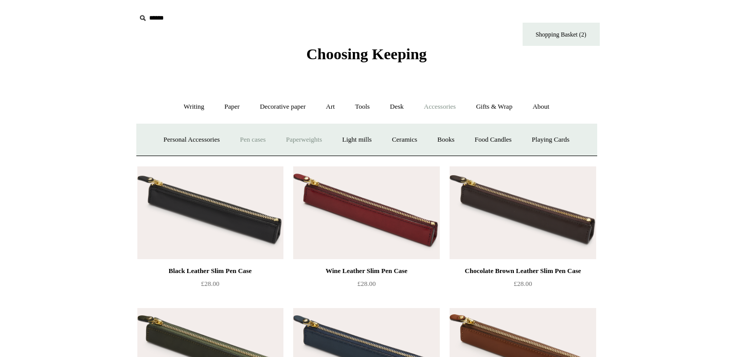
click at [306, 143] on link "Paperweights +" at bounding box center [304, 139] width 55 height 27
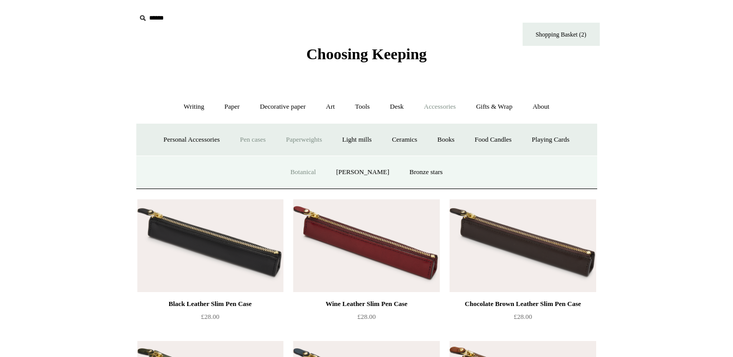
click at [307, 171] on link "Botanical" at bounding box center [303, 172] width 44 height 27
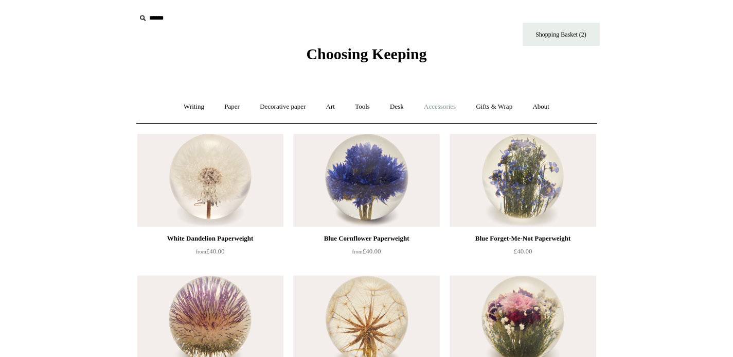
click at [437, 116] on link "Accessories +" at bounding box center [440, 106] width 50 height 27
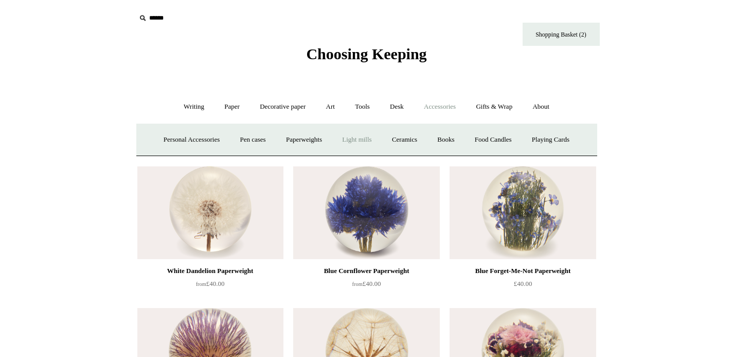
click at [374, 137] on link "Light mills" at bounding box center [357, 139] width 48 height 27
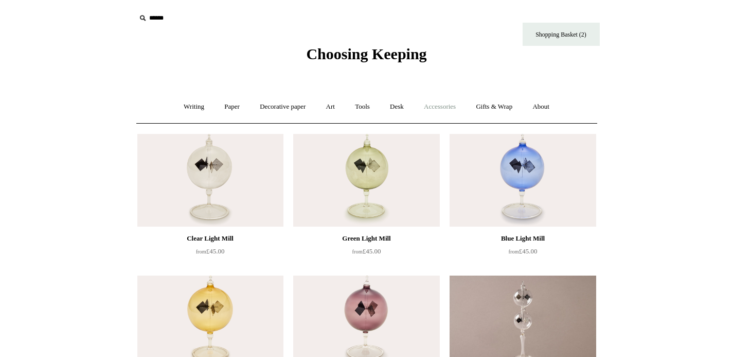
click at [446, 114] on link "Accessories +" at bounding box center [440, 106] width 50 height 27
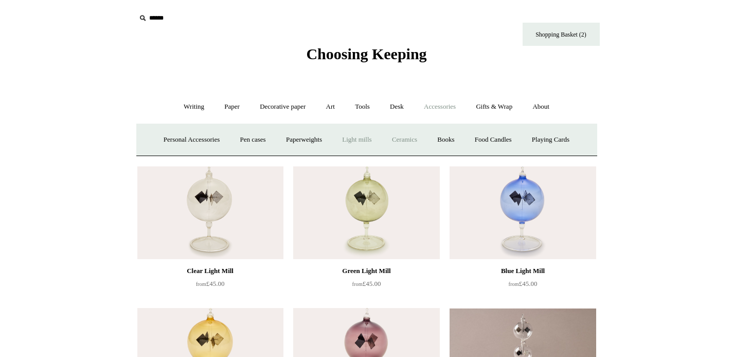
click at [397, 139] on link "Ceramics +" at bounding box center [405, 139] width 44 height 27
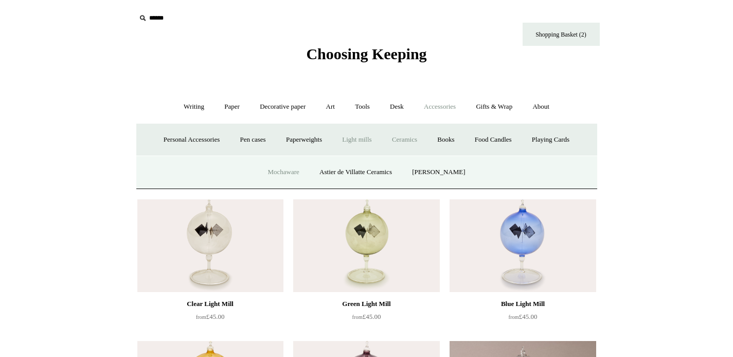
click at [290, 171] on link "Mochaware" at bounding box center [283, 172] width 50 height 27
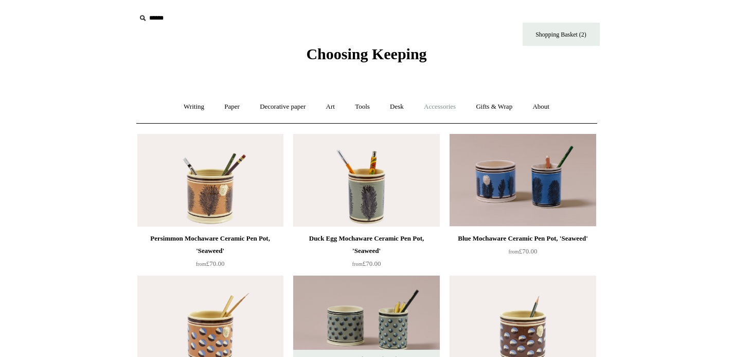
click at [444, 111] on link "Accessories +" at bounding box center [440, 106] width 50 height 27
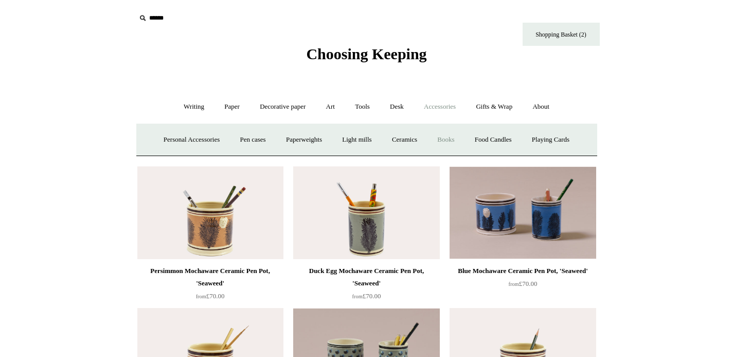
click at [445, 143] on link "Books" at bounding box center [446, 139] width 36 height 27
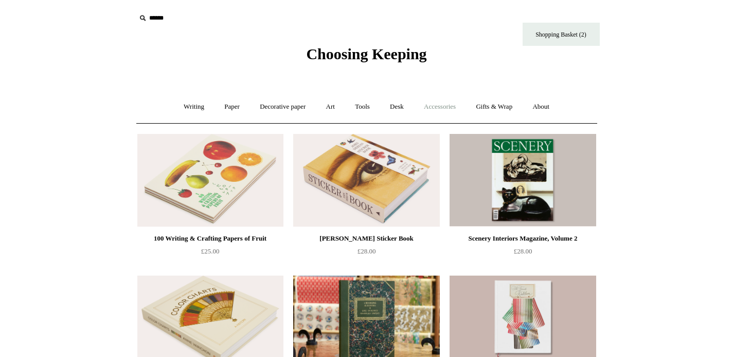
click at [447, 95] on link "Accessories +" at bounding box center [440, 106] width 50 height 27
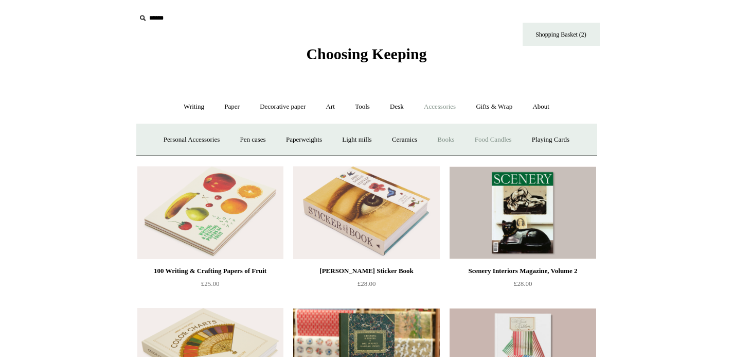
click at [502, 142] on link "Food Candles" at bounding box center [494, 139] width 56 height 27
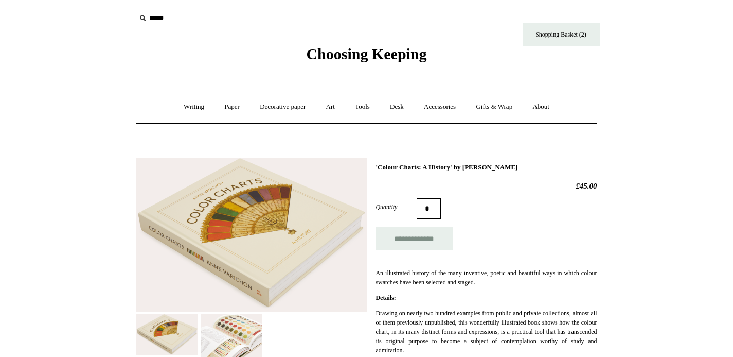
click at [253, 317] on img at bounding box center [232, 342] width 62 height 57
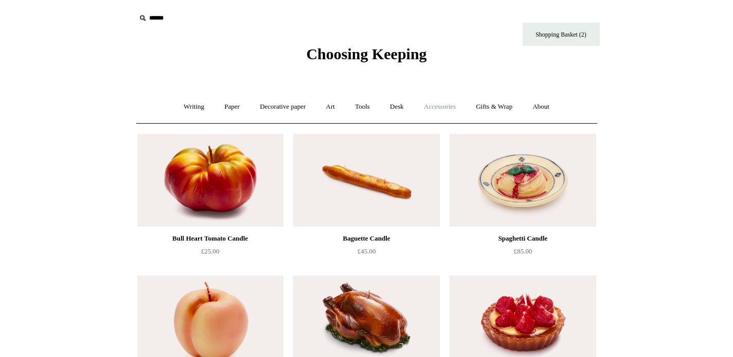
click at [446, 112] on link "Accessories +" at bounding box center [440, 106] width 50 height 27
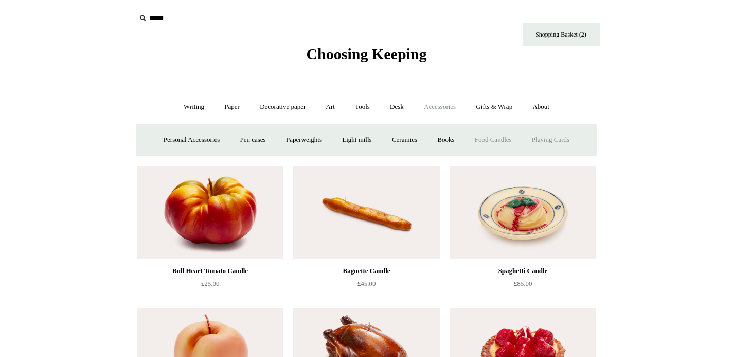
click at [576, 138] on link "Playing Cards" at bounding box center [551, 139] width 56 height 27
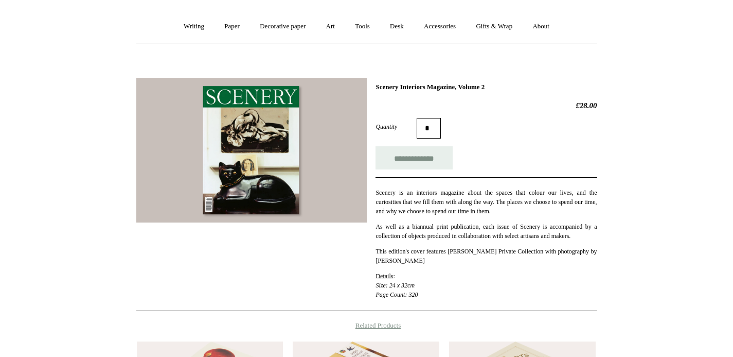
scroll to position [82, 0]
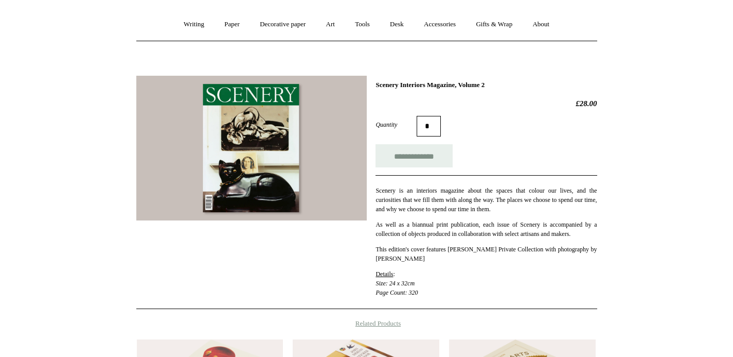
click at [540, 71] on div "**********" at bounding box center [366, 188] width 461 height 241
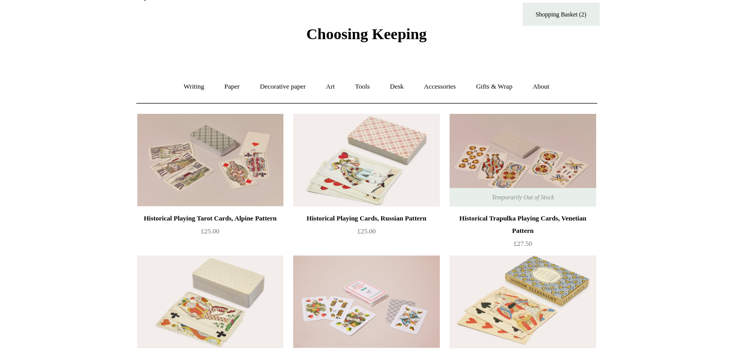
scroll to position [38, 0]
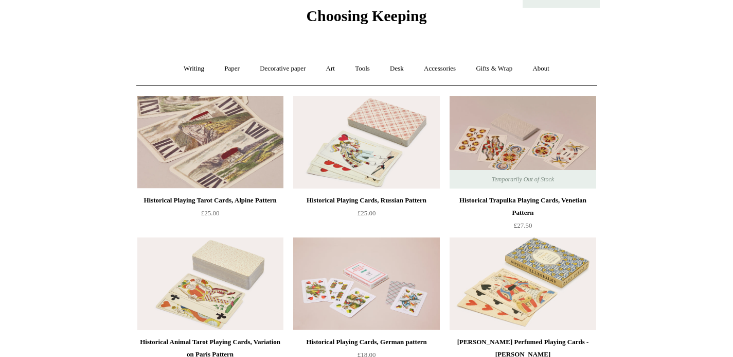
click at [232, 149] on img at bounding box center [210, 142] width 146 height 93
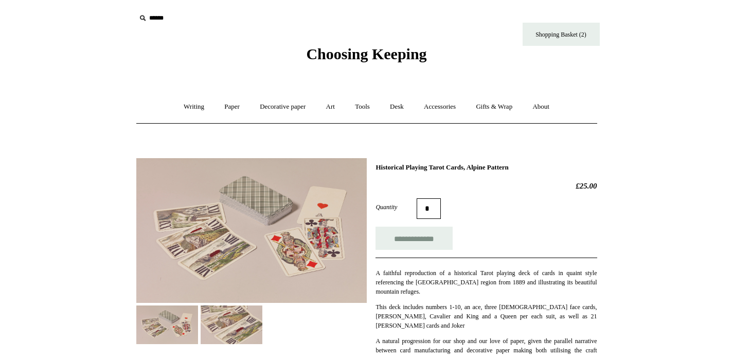
click at [212, 324] on img at bounding box center [232, 324] width 62 height 39
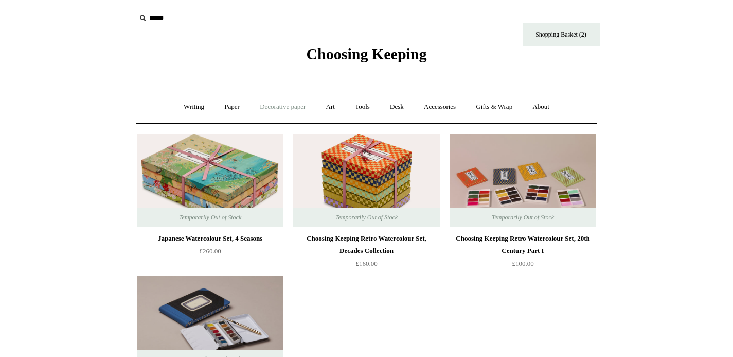
click at [282, 107] on link "Decorative paper +" at bounding box center [283, 106] width 64 height 27
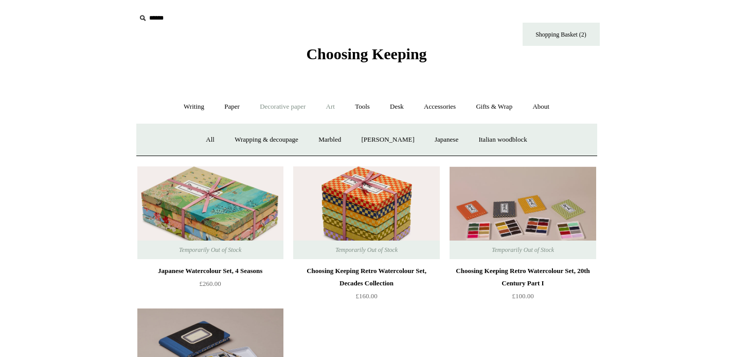
click at [343, 110] on link "Art +" at bounding box center [330, 106] width 27 height 27
click at [500, 143] on link "Wax & seals" at bounding box center [474, 139] width 52 height 27
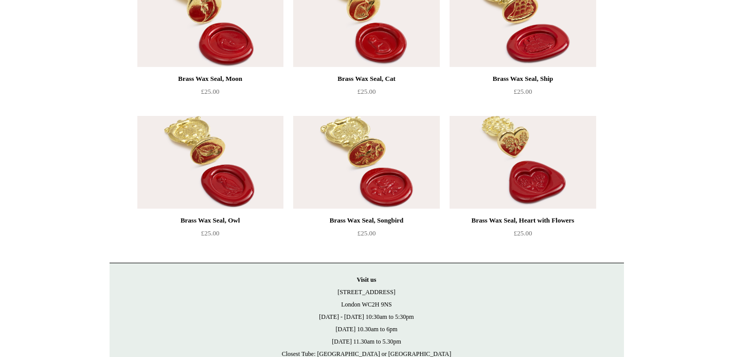
scroll to position [877, 0]
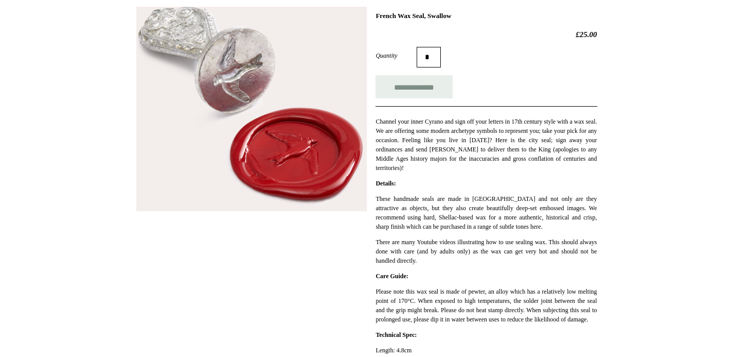
scroll to position [155, 0]
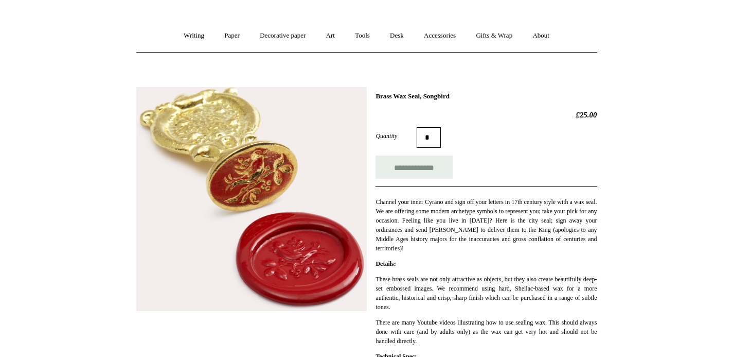
scroll to position [92, 0]
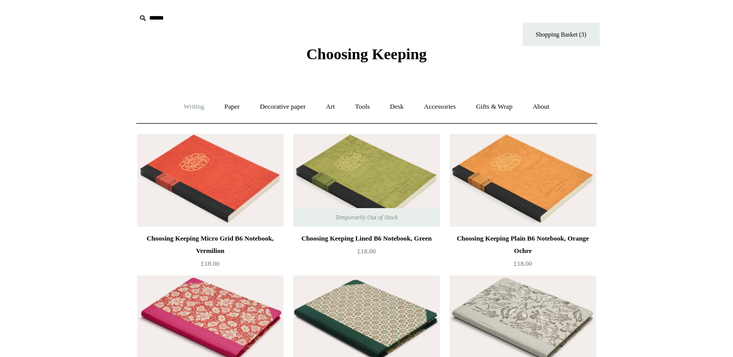
click at [192, 108] on link "Writing +" at bounding box center [193, 106] width 39 height 27
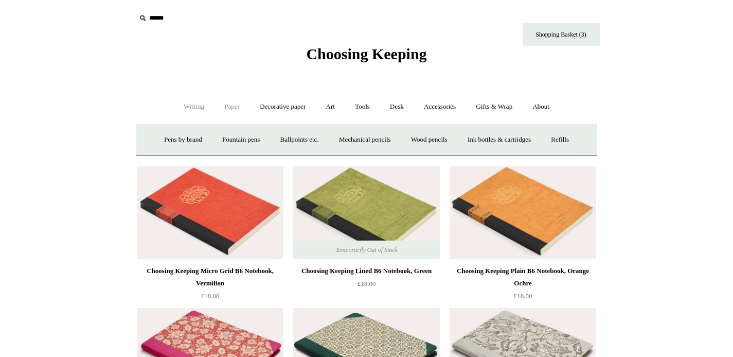
click at [233, 95] on link "Paper +" at bounding box center [232, 106] width 34 height 27
click at [286, 135] on link "📆 Dated Diaries 📆" at bounding box center [285, 139] width 75 height 27
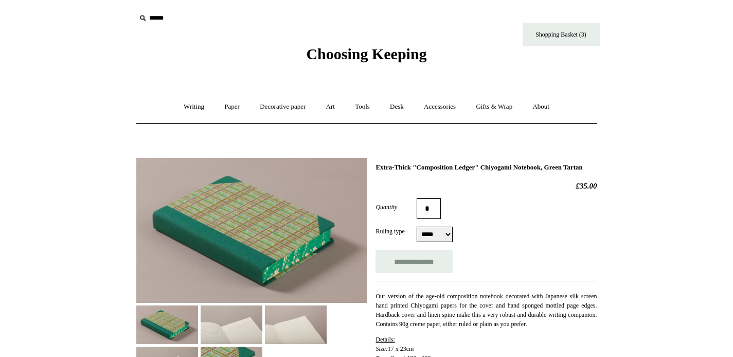
select select "*****"
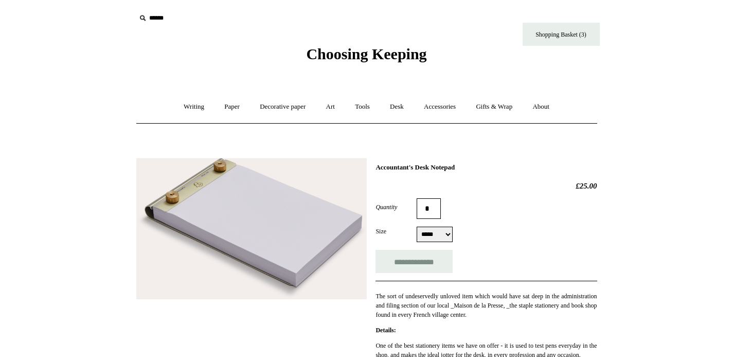
click at [434, 238] on select "***** *****" at bounding box center [435, 233] width 36 height 15
click at [242, 224] on img at bounding box center [251, 228] width 231 height 141
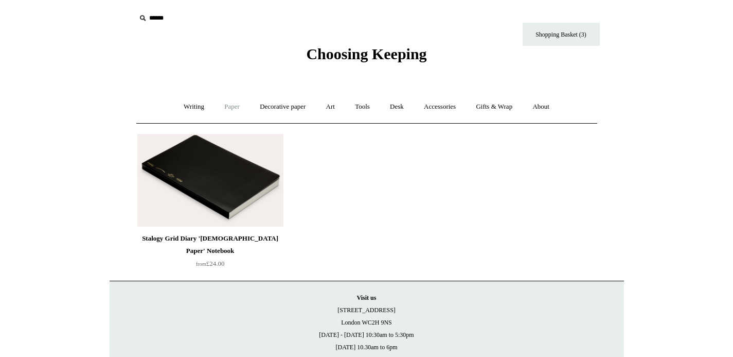
click at [219, 115] on link "Paper +" at bounding box center [232, 106] width 34 height 27
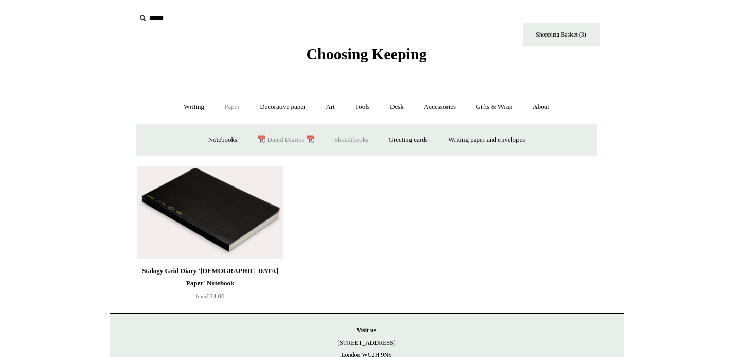
click at [335, 139] on link "Sketchbooks +" at bounding box center [351, 139] width 52 height 27
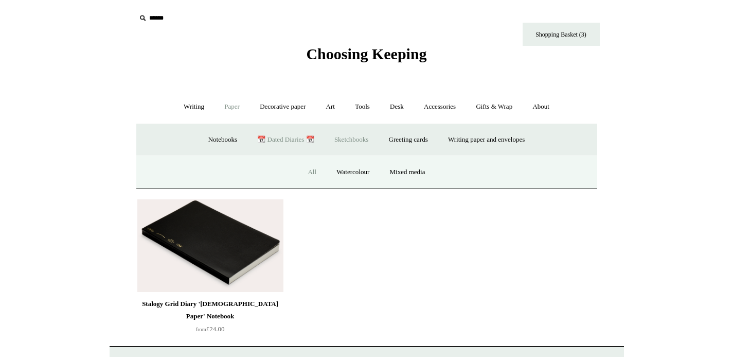
click at [318, 167] on link "All" at bounding box center [312, 172] width 27 height 27
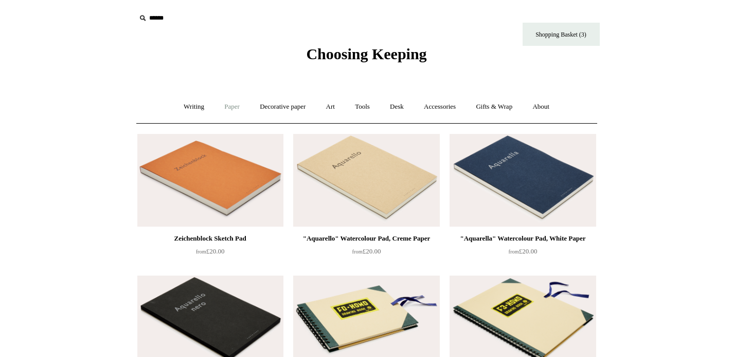
click at [227, 106] on link "Paper +" at bounding box center [232, 106] width 34 height 27
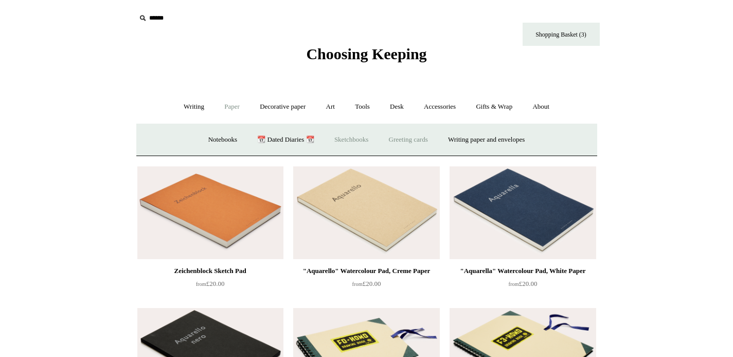
click at [404, 135] on link "Greeting cards +" at bounding box center [409, 139] width 58 height 27
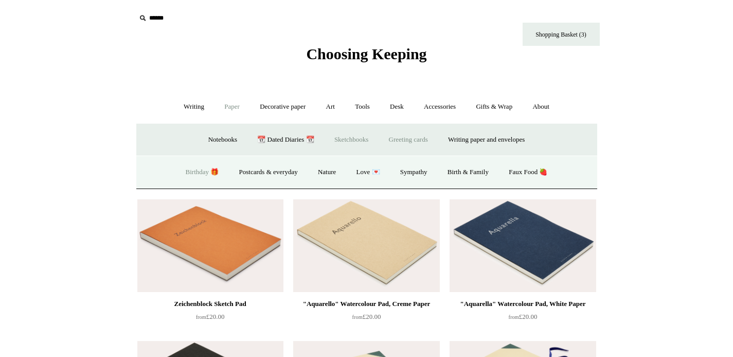
click at [200, 178] on link "Birthday 🎁" at bounding box center [203, 172] width 52 height 27
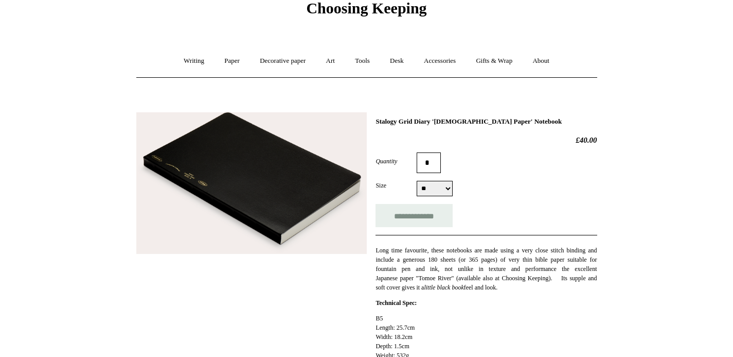
scroll to position [44, 0]
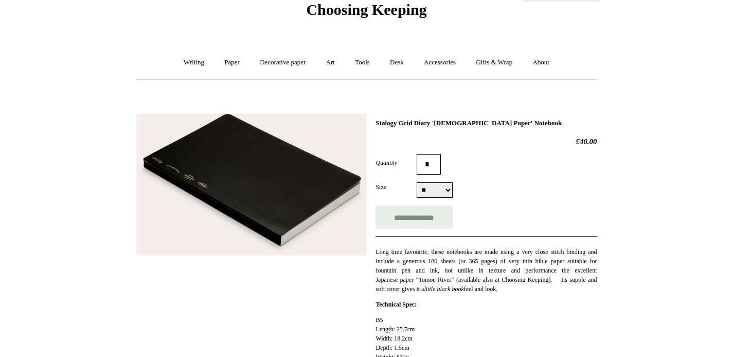
click at [247, 190] on img at bounding box center [251, 185] width 231 height 142
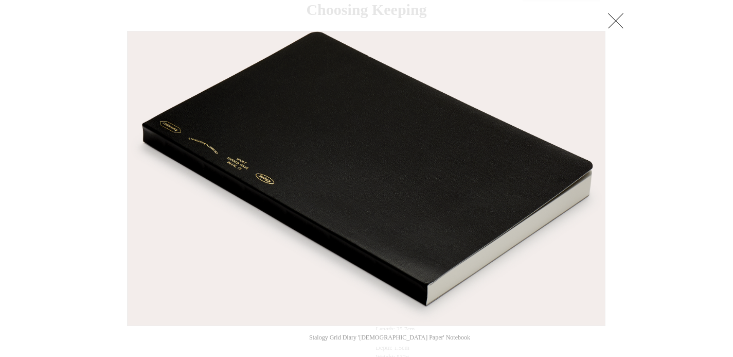
click at [621, 25] on link at bounding box center [616, 20] width 21 height 21
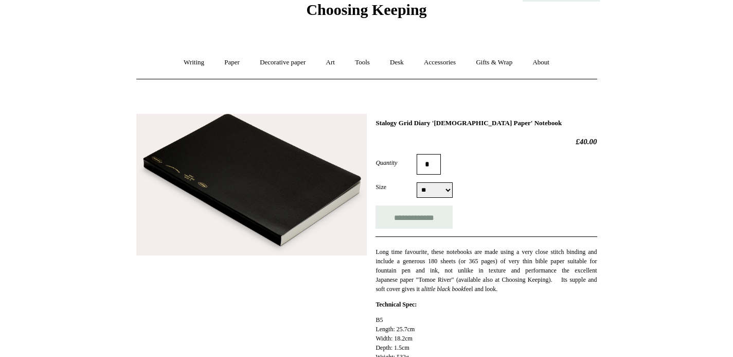
click at [426, 195] on select "** ** **" at bounding box center [435, 189] width 36 height 15
select select "**"
click at [417, 183] on select "** ** **" at bounding box center [435, 189] width 36 height 15
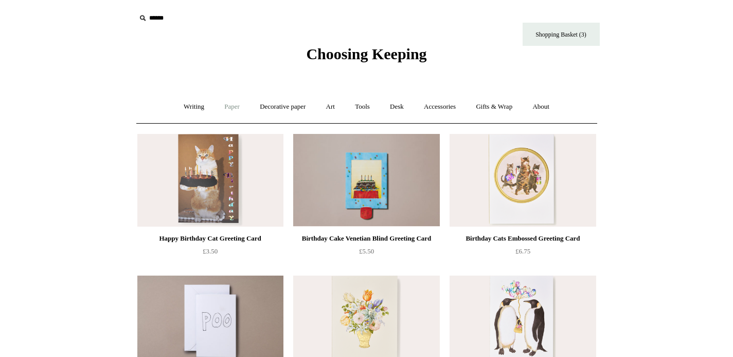
click at [220, 108] on link "Paper +" at bounding box center [232, 106] width 34 height 27
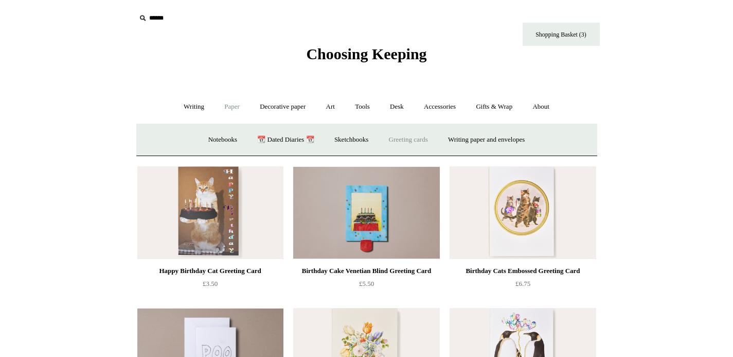
click at [434, 140] on link "Greeting cards +" at bounding box center [409, 139] width 58 height 27
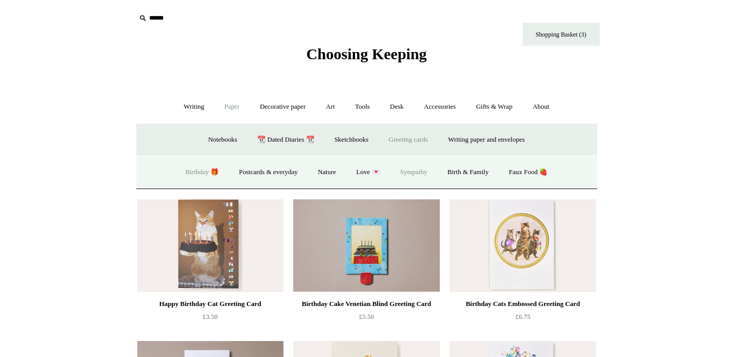
click at [404, 172] on link "Sympathy" at bounding box center [414, 172] width 46 height 27
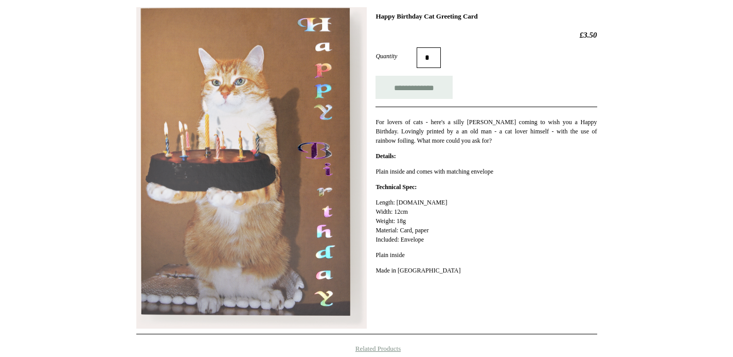
scroll to position [185, 0]
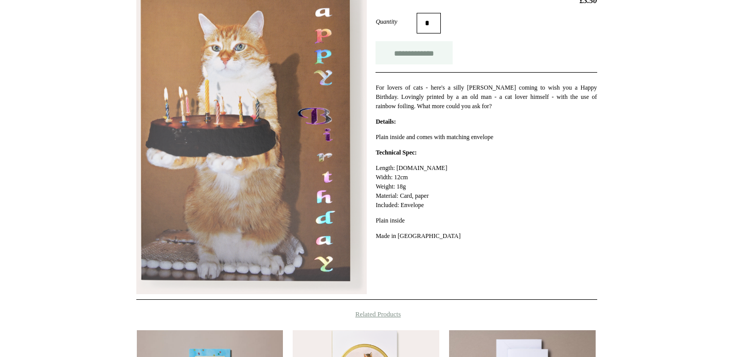
click at [427, 50] on input "**********" at bounding box center [414, 52] width 77 height 23
type input "**********"
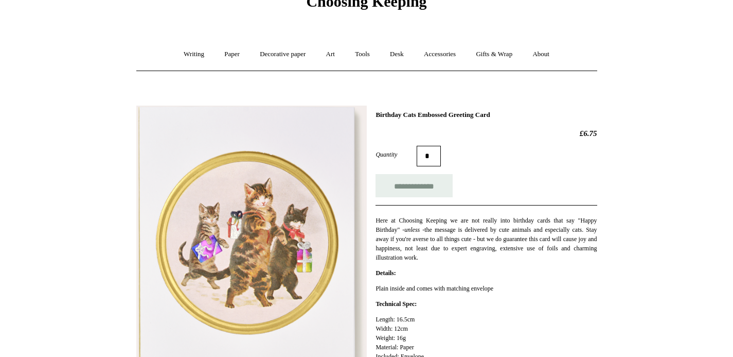
scroll to position [68, 0]
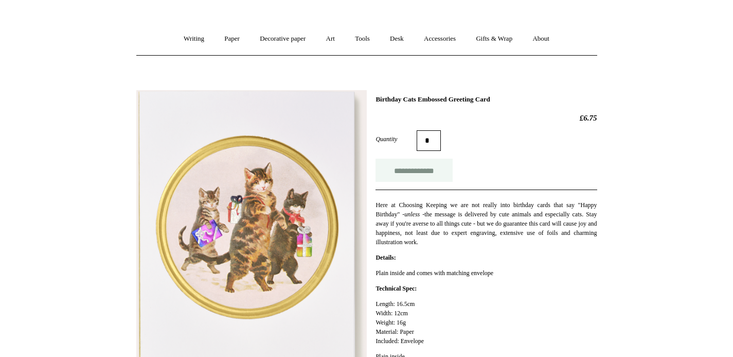
click at [437, 167] on input "**********" at bounding box center [414, 170] width 77 height 23
type input "**********"
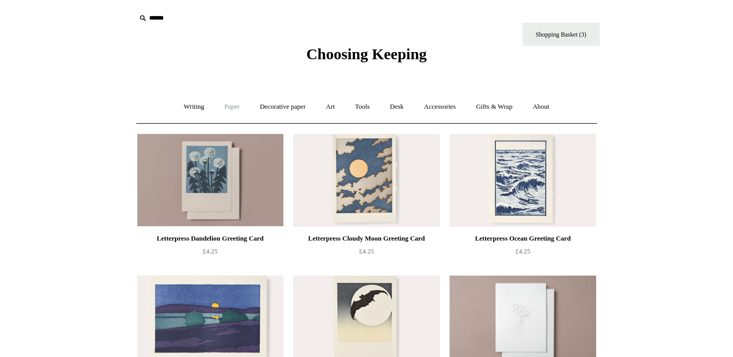
click at [232, 104] on link "Paper +" at bounding box center [232, 106] width 34 height 27
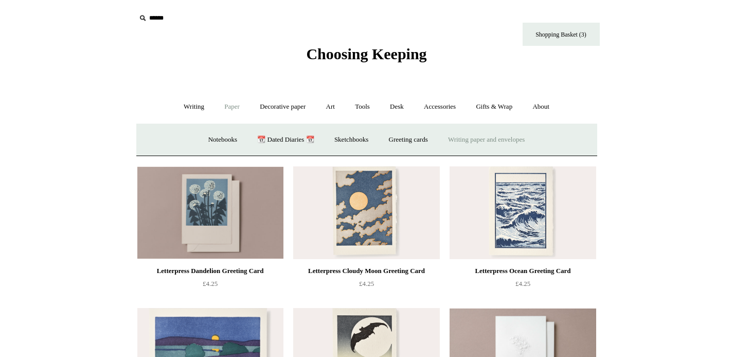
click at [461, 146] on link "Writing paper and envelopes +" at bounding box center [486, 139] width 95 height 27
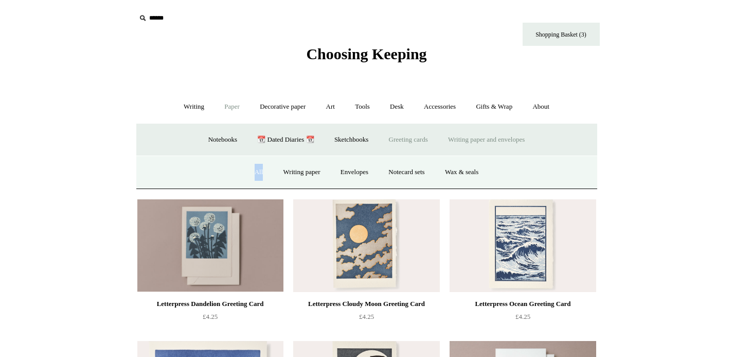
click at [380, 143] on link "Greeting cards +" at bounding box center [409, 139] width 58 height 27
click at [321, 173] on link "Nature" at bounding box center [327, 172] width 37 height 27
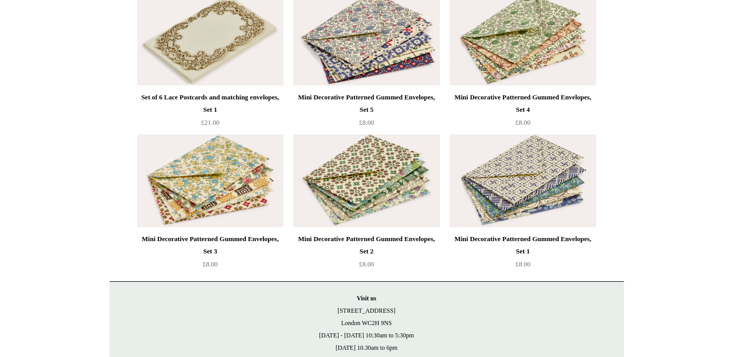
scroll to position [2066, 0]
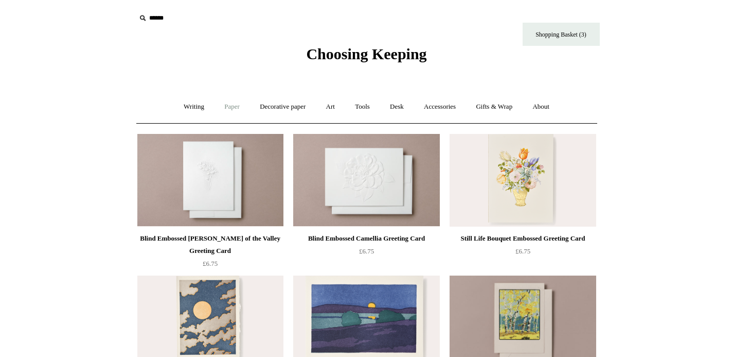
click at [220, 101] on link "Paper +" at bounding box center [232, 106] width 34 height 27
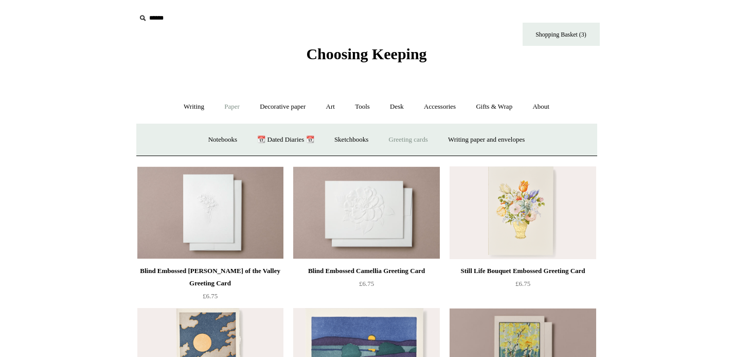
click at [428, 141] on link "Greeting cards +" at bounding box center [409, 139] width 58 height 27
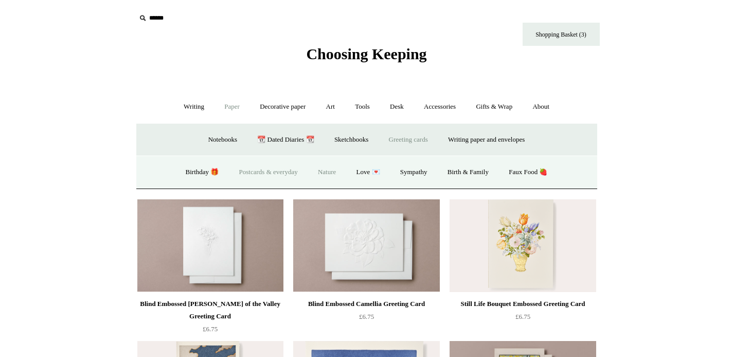
click at [252, 171] on link "Postcards & everyday" at bounding box center [268, 172] width 77 height 27
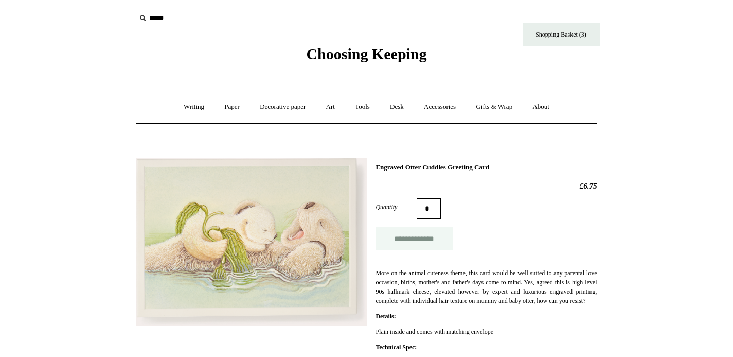
click at [434, 241] on input "**********" at bounding box center [414, 237] width 77 height 23
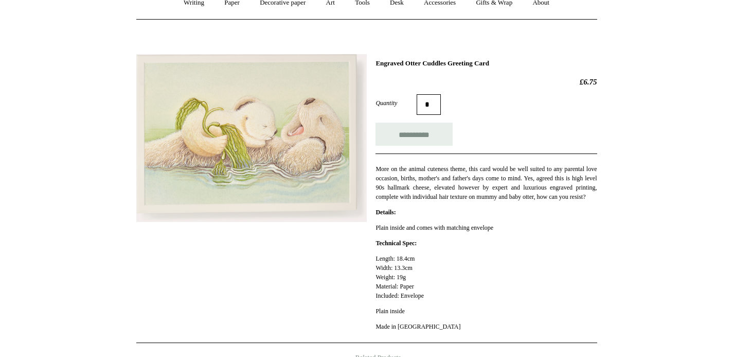
scroll to position [111, 0]
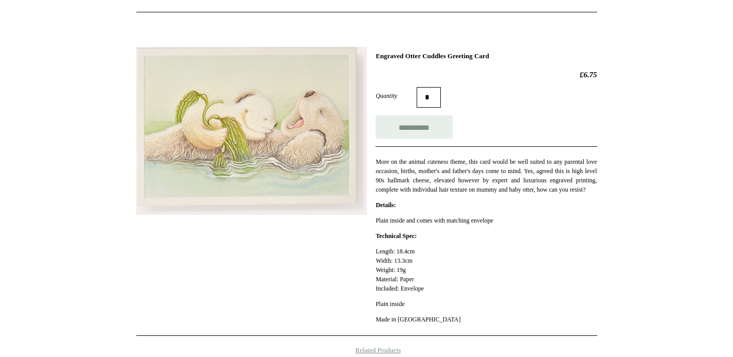
type input "**********"
click at [241, 135] on img at bounding box center [251, 131] width 231 height 168
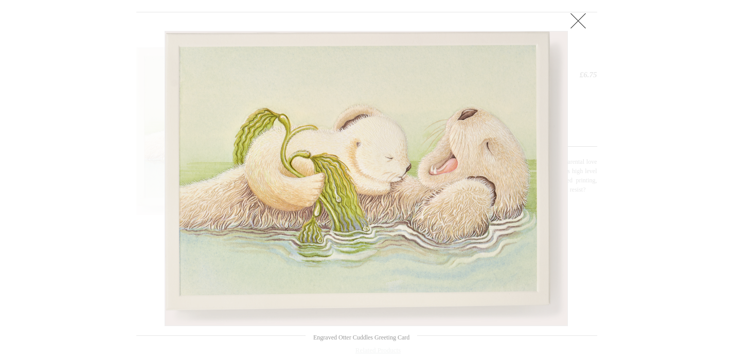
click at [578, 21] on link at bounding box center [578, 20] width 21 height 21
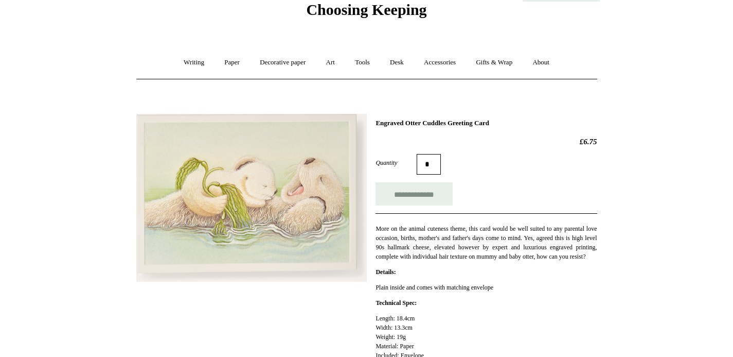
scroll to position [6, 0]
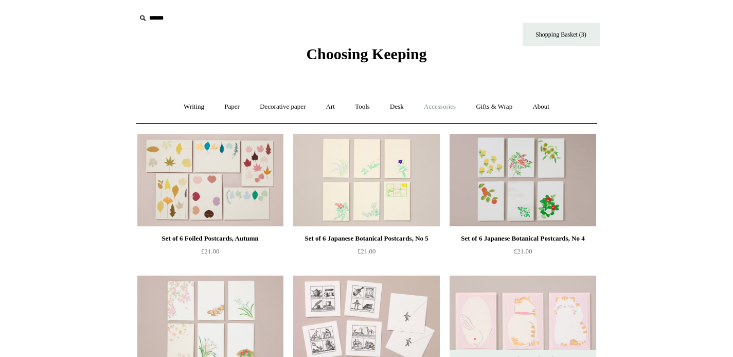
click at [439, 109] on link "Accessories +" at bounding box center [440, 106] width 50 height 27
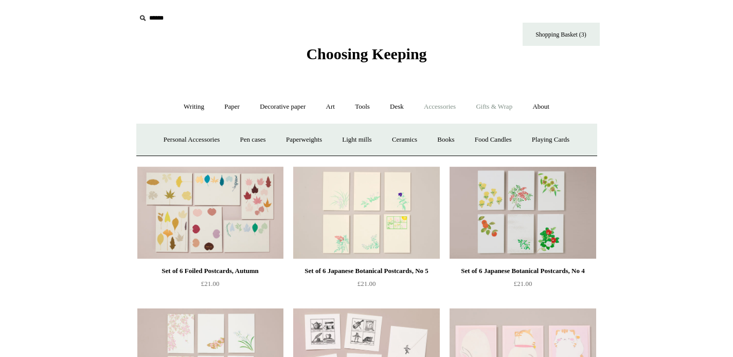
click at [494, 108] on link "Gifts & Wrap +" at bounding box center [494, 106] width 55 height 27
click at [524, 139] on link "Gifts +" at bounding box center [512, 139] width 32 height 27
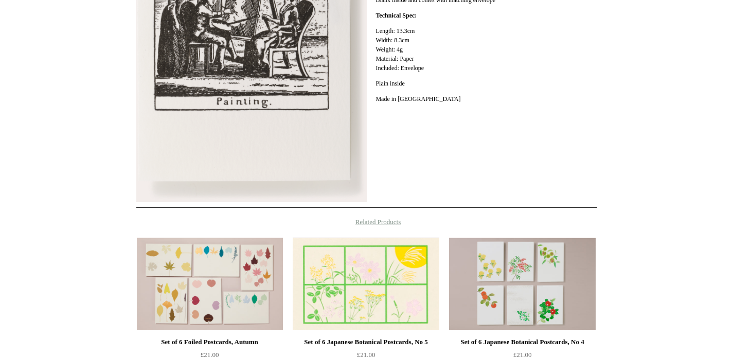
scroll to position [336, 0]
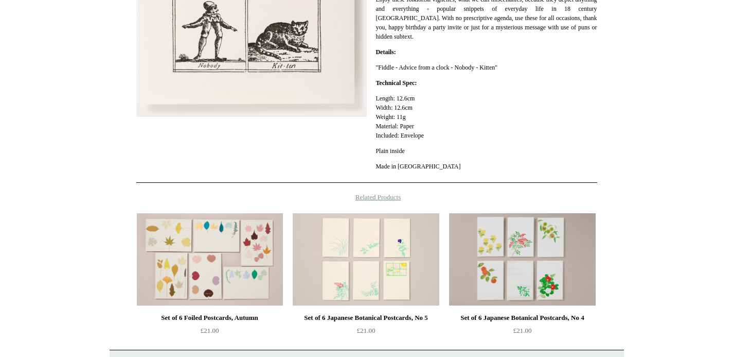
scroll to position [428, 0]
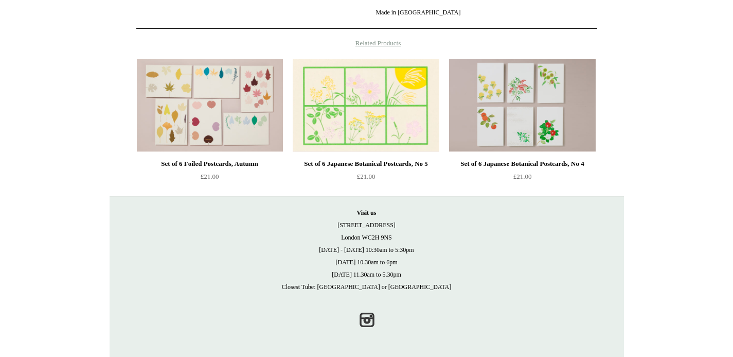
click at [399, 93] on img at bounding box center [366, 105] width 146 height 93
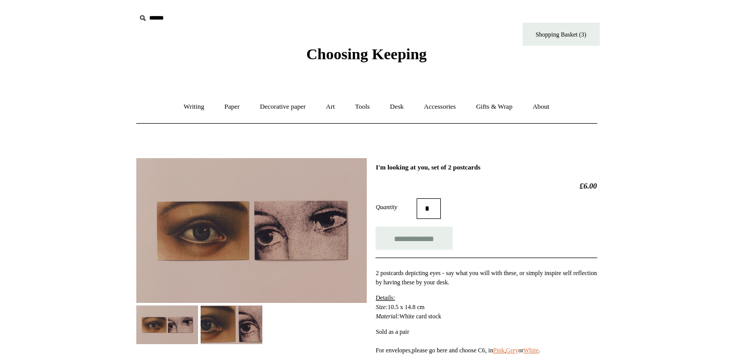
click at [417, 252] on div "**********" at bounding box center [486, 270] width 221 height 214
click at [417, 244] on input "**********" at bounding box center [414, 237] width 77 height 23
type input "**********"
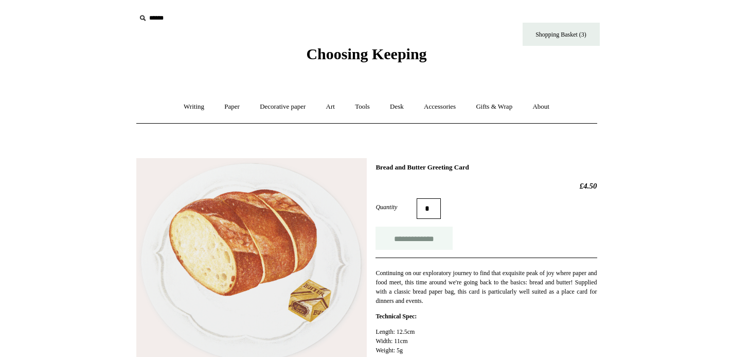
click at [416, 248] on input "**********" at bounding box center [414, 237] width 77 height 23
type input "**********"
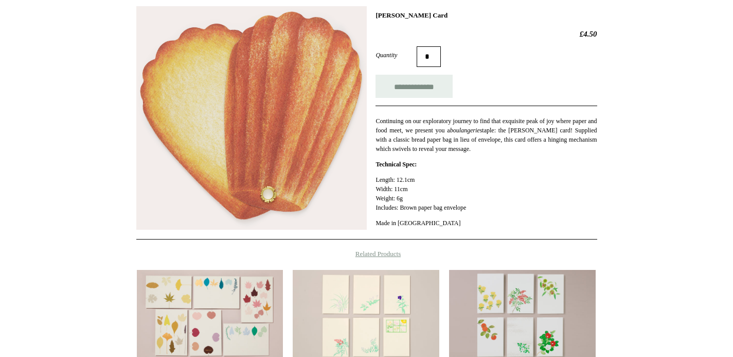
scroll to position [154, 0]
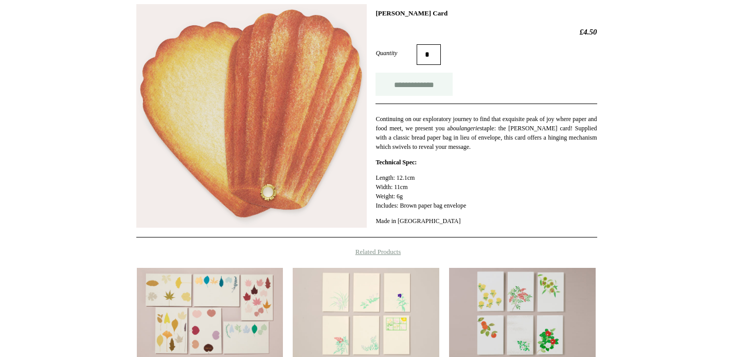
click at [425, 76] on input "**********" at bounding box center [414, 84] width 77 height 23
type input "**********"
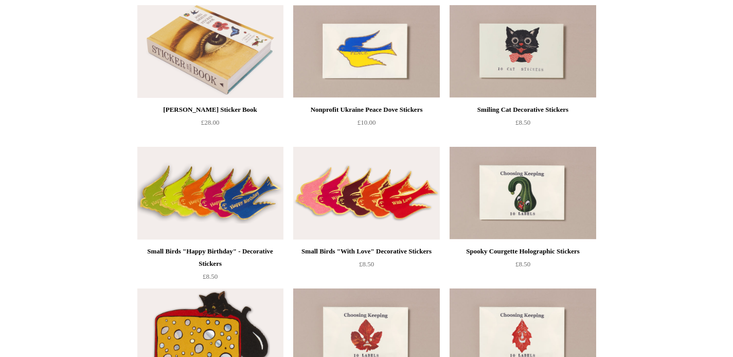
scroll to position [352, 0]
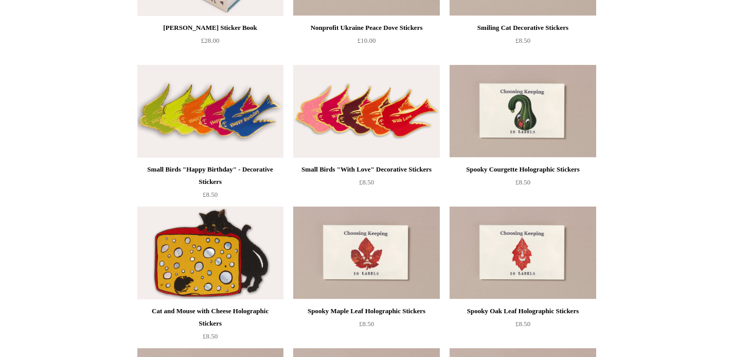
click at [407, 133] on img at bounding box center [366, 111] width 146 height 93
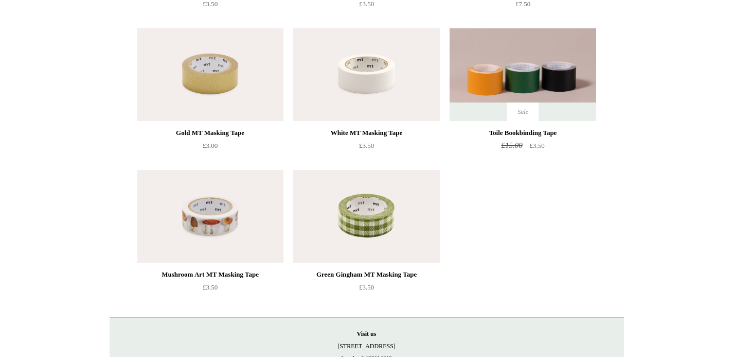
scroll to position [389, 0]
click at [352, 213] on img at bounding box center [366, 216] width 146 height 93
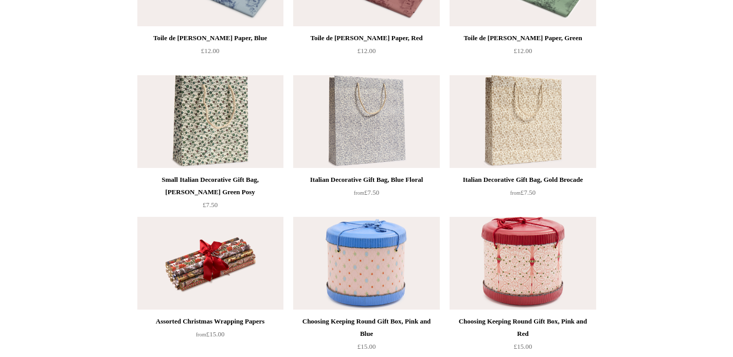
scroll to position [85, 0]
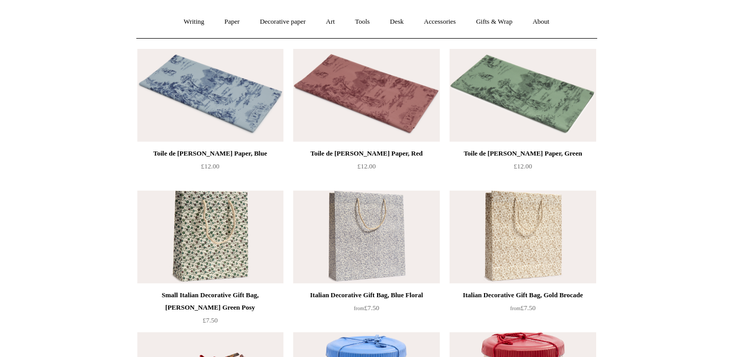
click at [233, 93] on img at bounding box center [210, 95] width 146 height 93
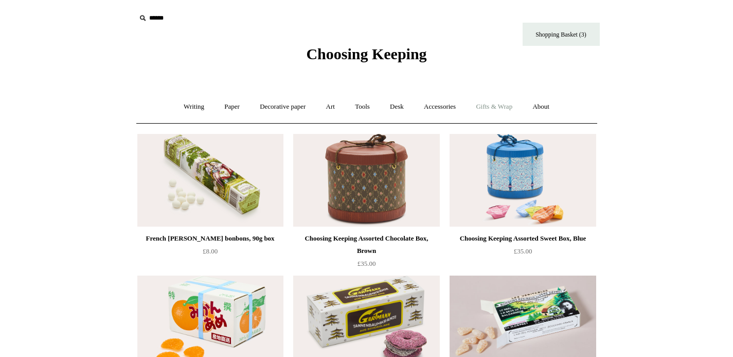
click at [507, 113] on link "Gifts & Wrap +" at bounding box center [494, 106] width 55 height 27
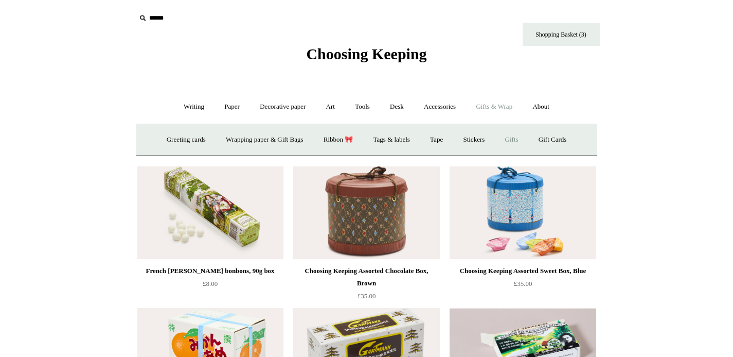
click at [525, 143] on link "Gifts +" at bounding box center [512, 139] width 32 height 27
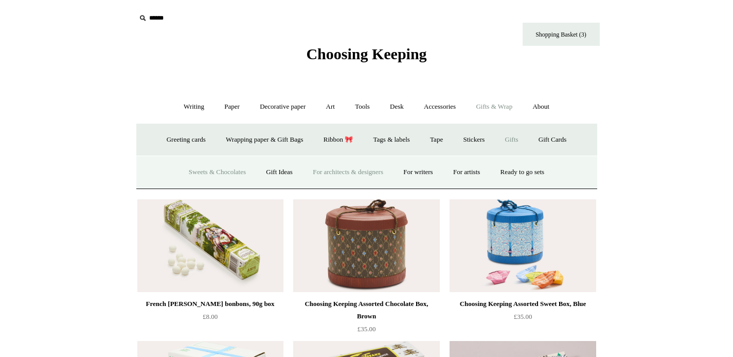
click at [327, 173] on link "For architects & designers" at bounding box center [348, 172] width 89 height 27
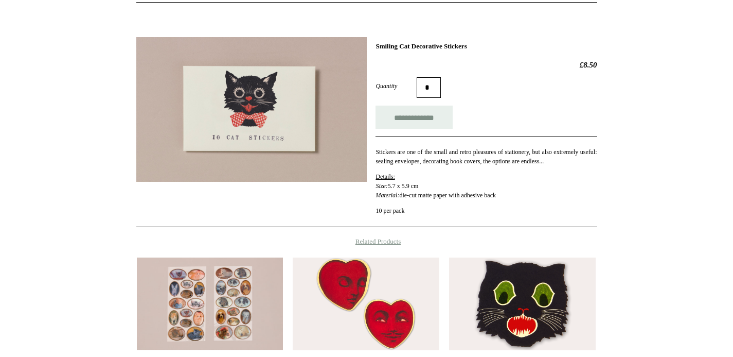
scroll to position [120, 0]
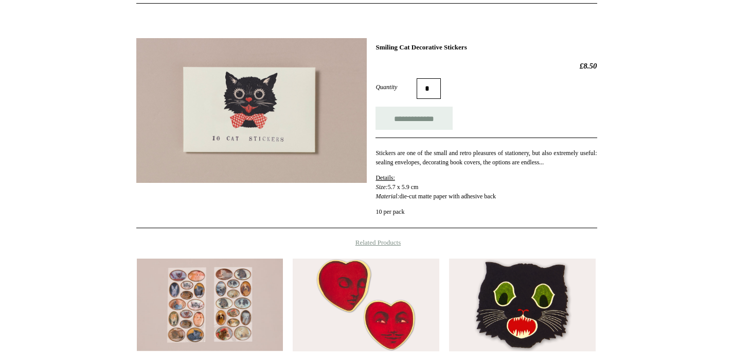
click at [239, 128] on img at bounding box center [251, 110] width 231 height 145
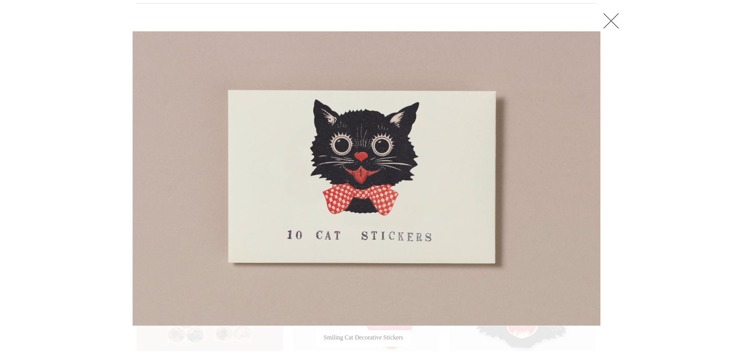
click at [611, 15] on link at bounding box center [611, 20] width 21 height 21
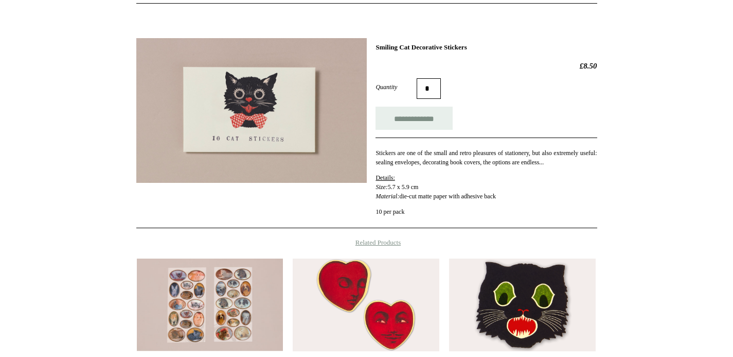
click at [519, 282] on img at bounding box center [522, 304] width 146 height 93
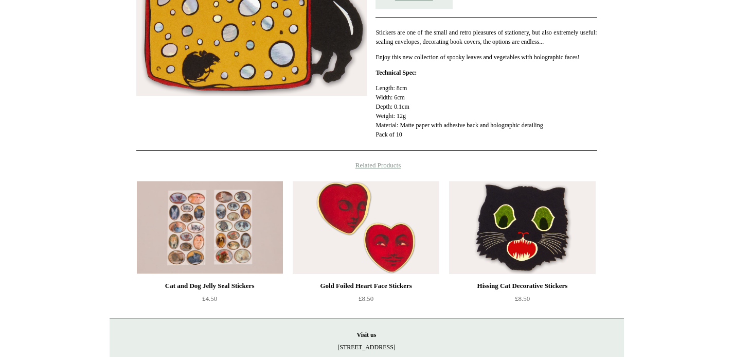
scroll to position [284, 0]
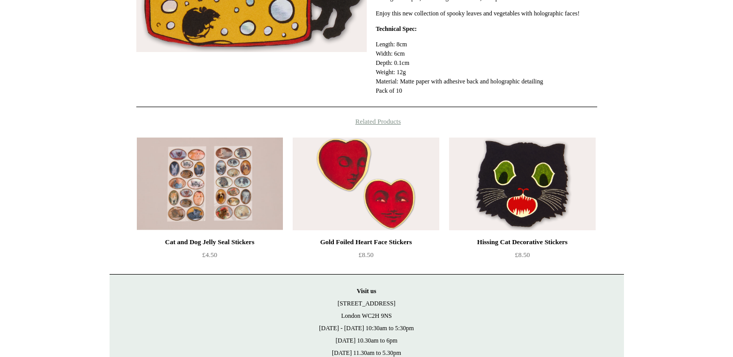
click at [493, 216] on img at bounding box center [522, 183] width 146 height 93
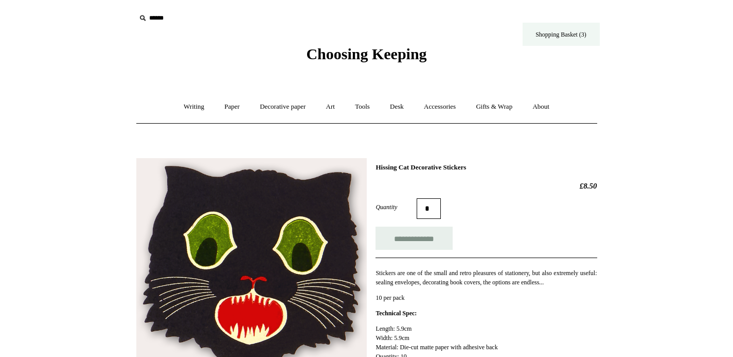
click at [571, 33] on link "Shopping Basket (3)" at bounding box center [561, 34] width 77 height 23
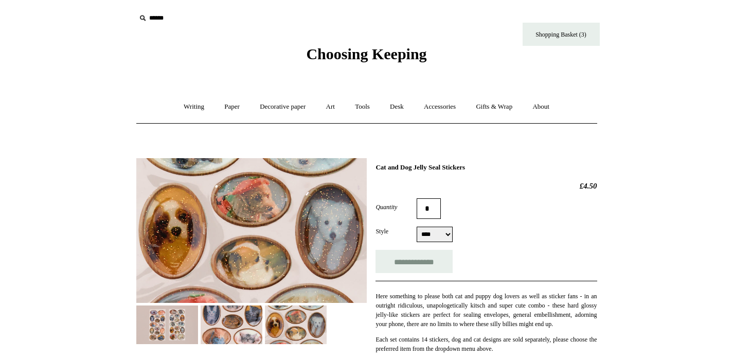
click at [213, 330] on img at bounding box center [232, 324] width 62 height 39
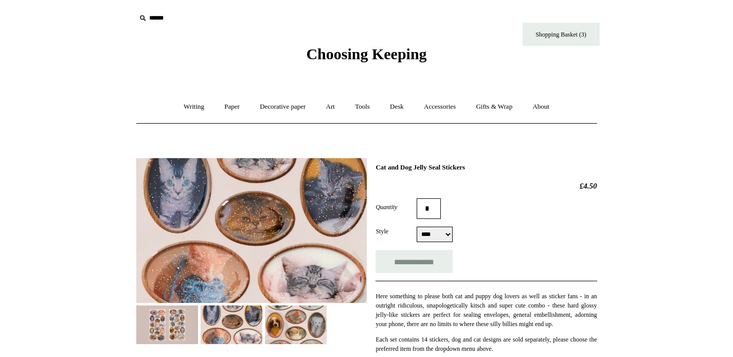
click at [175, 319] on img at bounding box center [167, 324] width 62 height 39
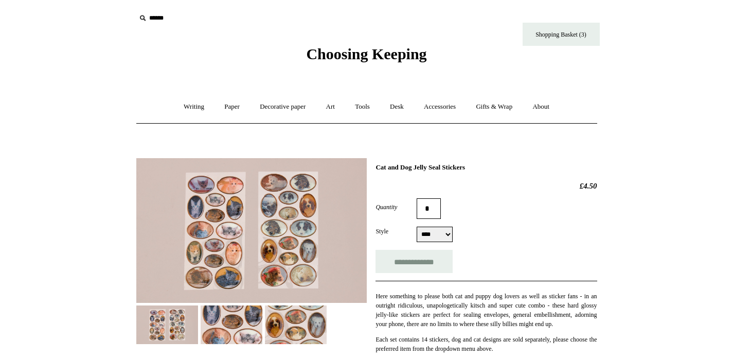
click at [291, 317] on img at bounding box center [296, 324] width 62 height 39
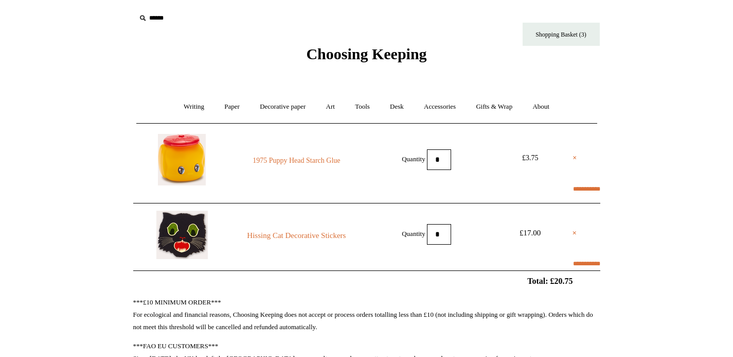
click at [435, 226] on input "*" at bounding box center [439, 234] width 24 height 21
type input "*"
click at [573, 183] on input "**********" at bounding box center [586, 189] width 27 height 12
select select "**********"
type input "********"
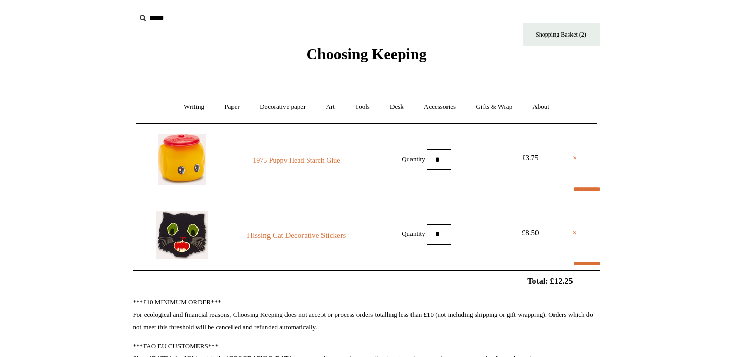
select select "*******"
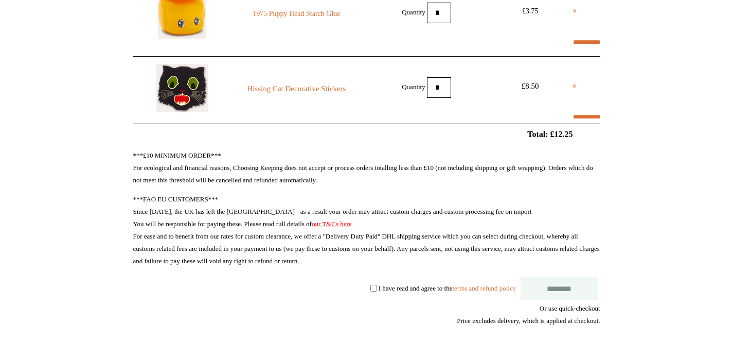
scroll to position [148, 0]
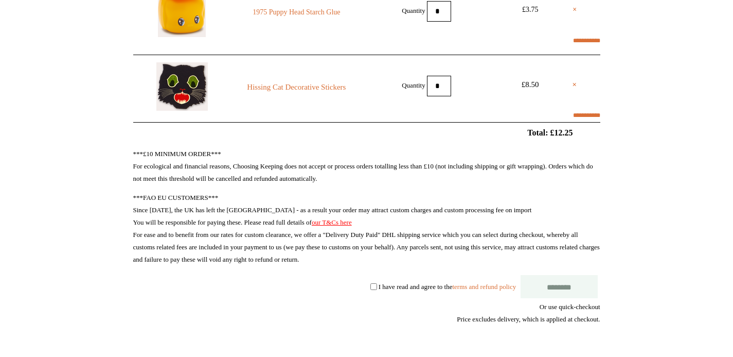
click at [411, 285] on label "I have read and agree to the terms and refund policy" at bounding box center [447, 286] width 137 height 8
click at [571, 283] on input "********" at bounding box center [559, 286] width 77 height 23
select select "**********"
type input "********"
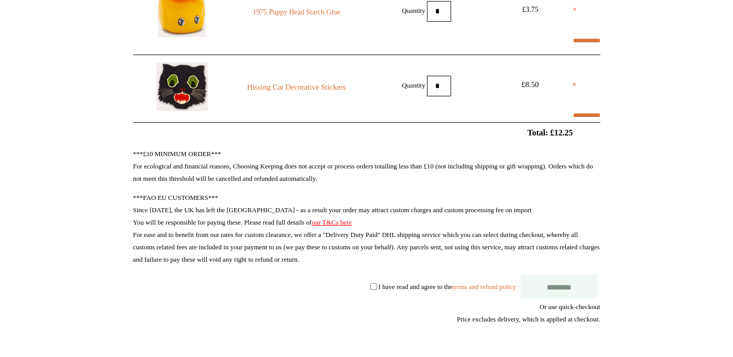
select select "*******"
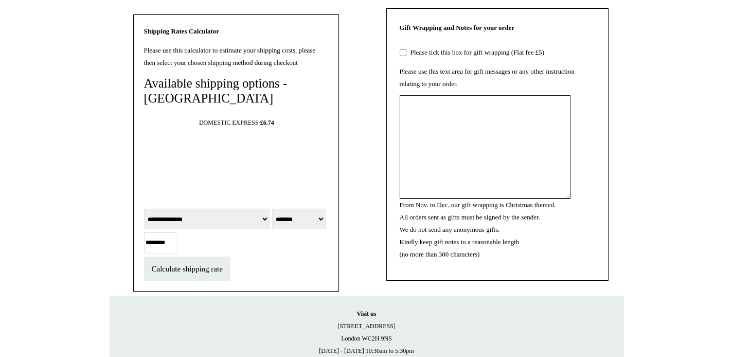
scroll to position [571, 0]
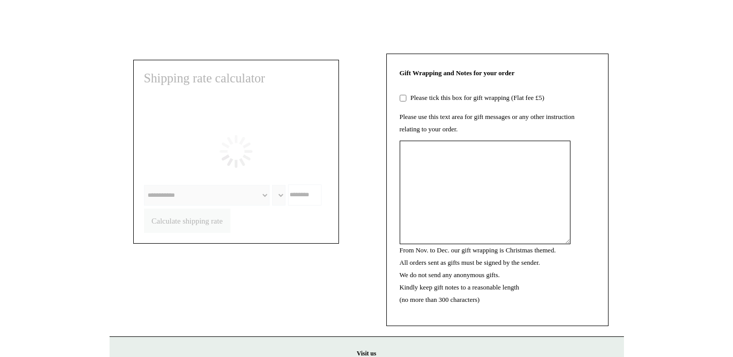
scroll to position [602, 0]
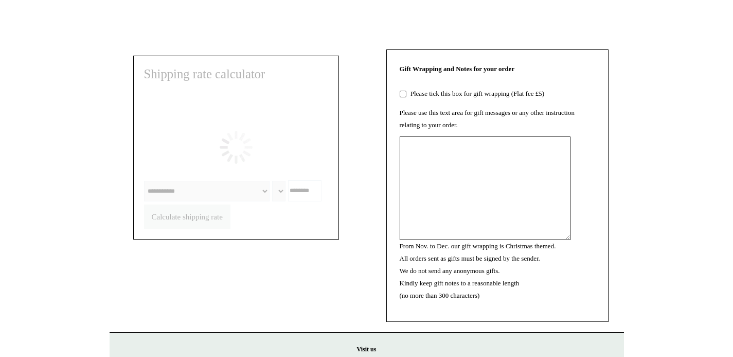
click at [472, 237] on textarea "From Nov. to Dec. our gift wrapping is Christmas themed. All orders sent as gif…" at bounding box center [485, 187] width 171 height 103
select select "**********"
type input "********"
select select "*******"
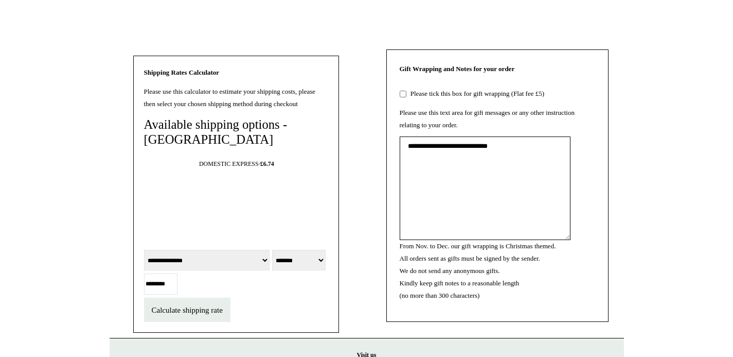
click at [468, 229] on textarea "**********" at bounding box center [485, 187] width 171 height 103
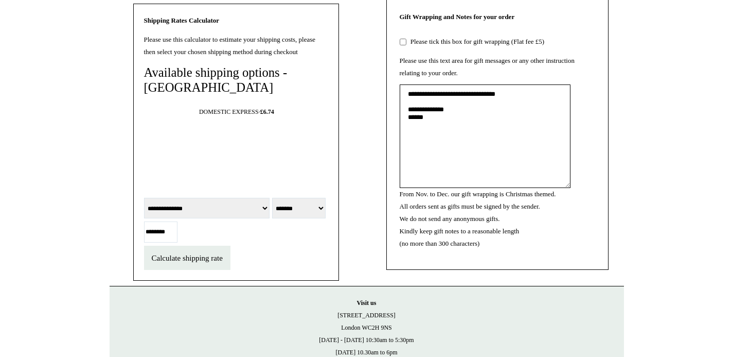
scroll to position [640, 0]
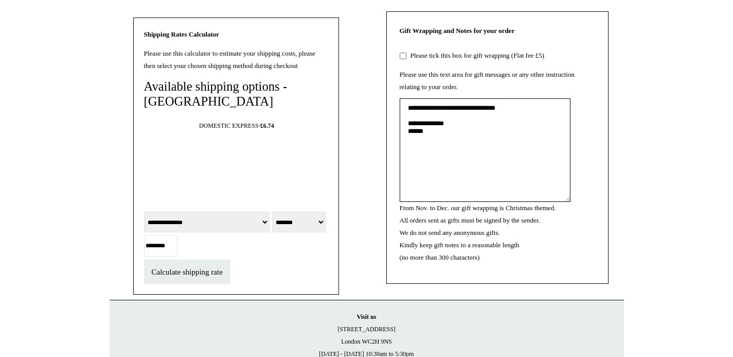
type textarea "**********"
click at [178, 256] on input "********" at bounding box center [160, 245] width 33 height 21
type input "*"
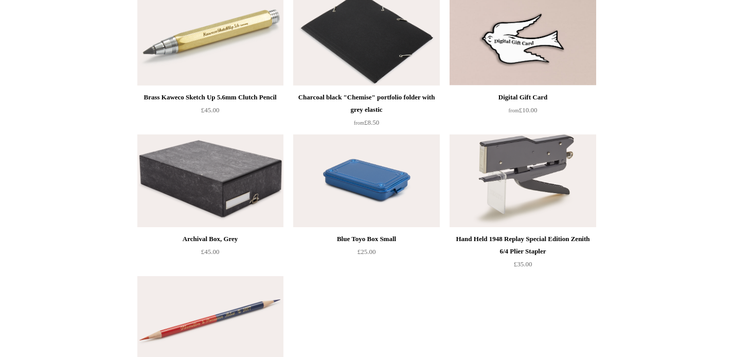
scroll to position [1007, 0]
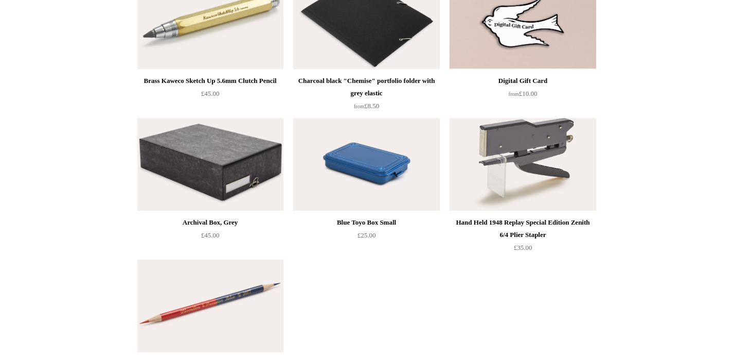
click at [411, 173] on img at bounding box center [366, 164] width 146 height 93
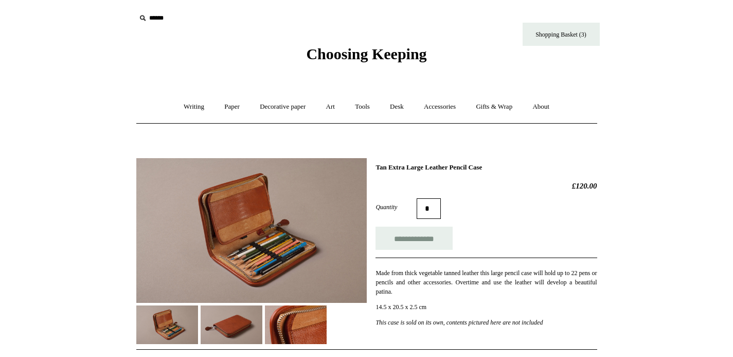
click at [212, 330] on img at bounding box center [232, 324] width 62 height 39
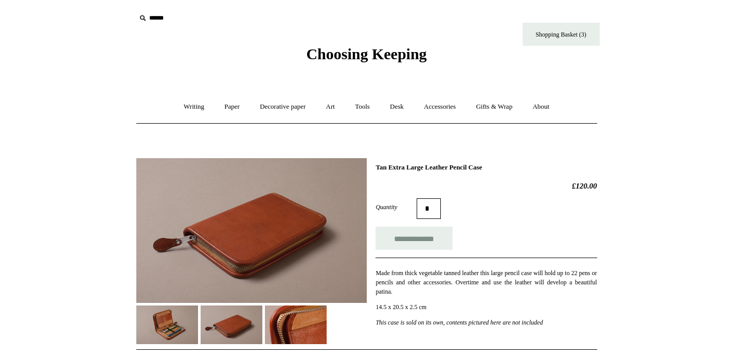
click at [297, 320] on img at bounding box center [296, 324] width 62 height 39
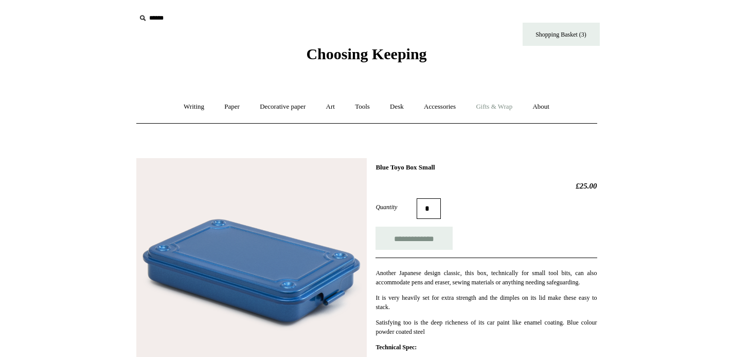
click at [504, 108] on link "Gifts & Wrap +" at bounding box center [494, 106] width 55 height 27
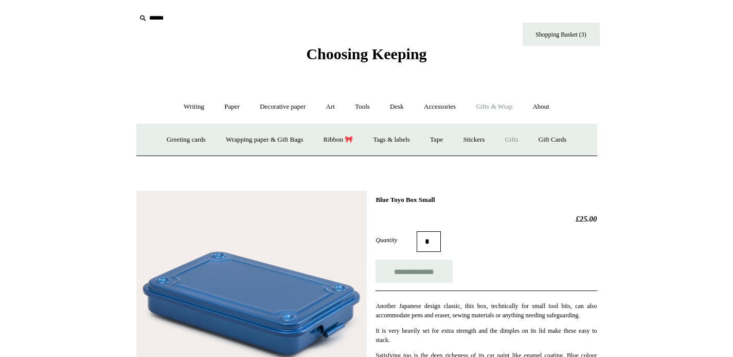
click at [513, 150] on link "Gifts +" at bounding box center [512, 139] width 32 height 27
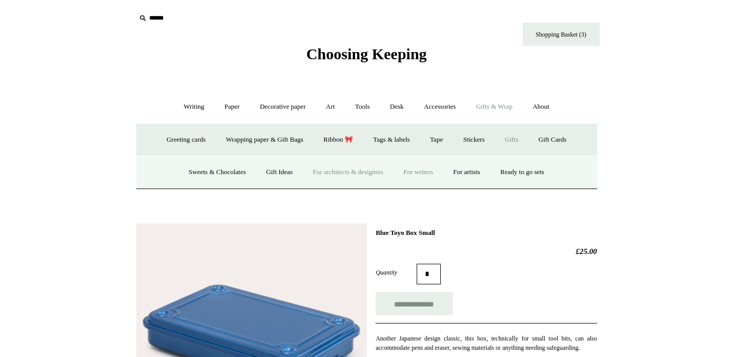
click at [414, 179] on link "For writers" at bounding box center [418, 172] width 48 height 27
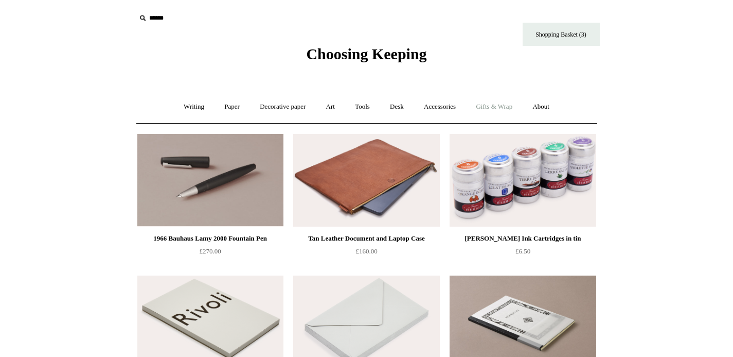
click at [503, 113] on link "Gifts & Wrap +" at bounding box center [494, 106] width 55 height 27
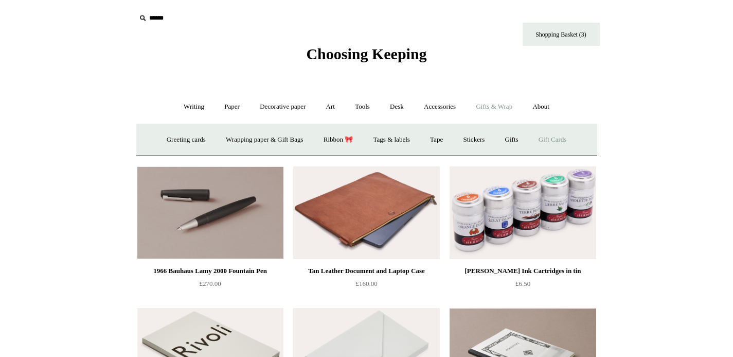
click at [541, 139] on link "Gift Cards" at bounding box center [553, 139] width 47 height 27
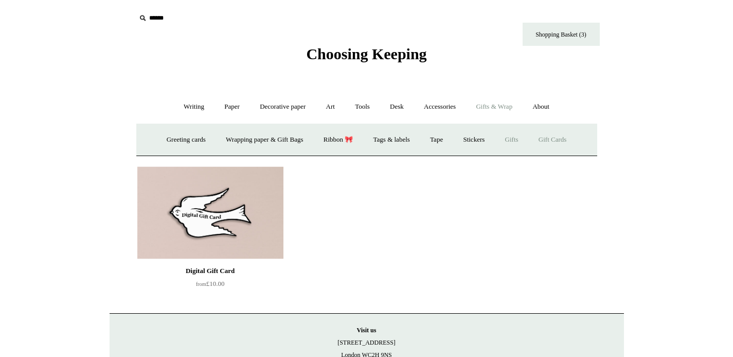
click at [517, 135] on link "Gifts +" at bounding box center [512, 139] width 32 height 27
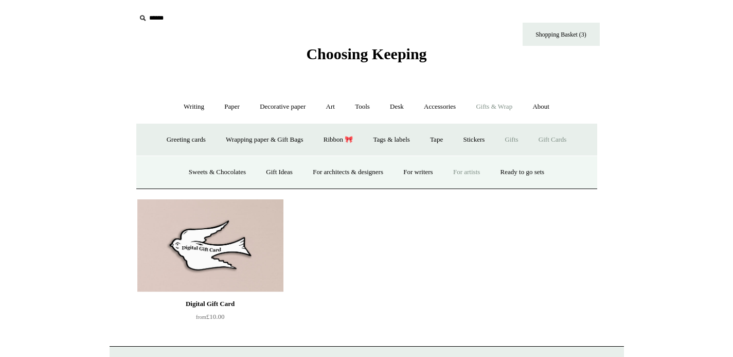
click at [466, 171] on link "For artists" at bounding box center [466, 172] width 45 height 27
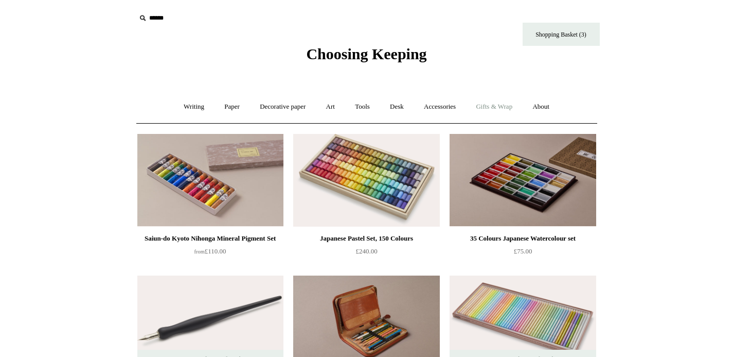
click at [514, 111] on link "Gifts & Wrap +" at bounding box center [494, 106] width 55 height 27
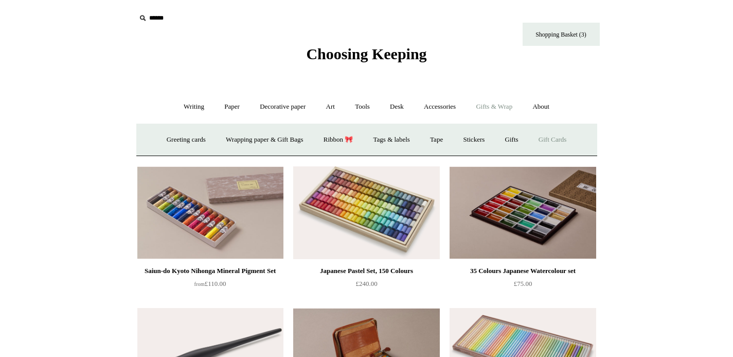
click at [571, 138] on link "Gift Cards" at bounding box center [553, 139] width 47 height 27
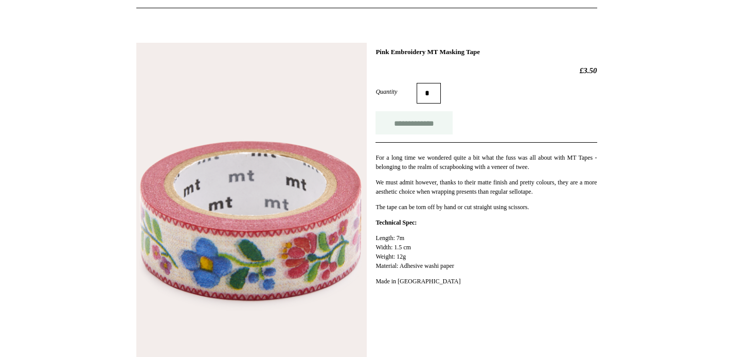
scroll to position [117, 0]
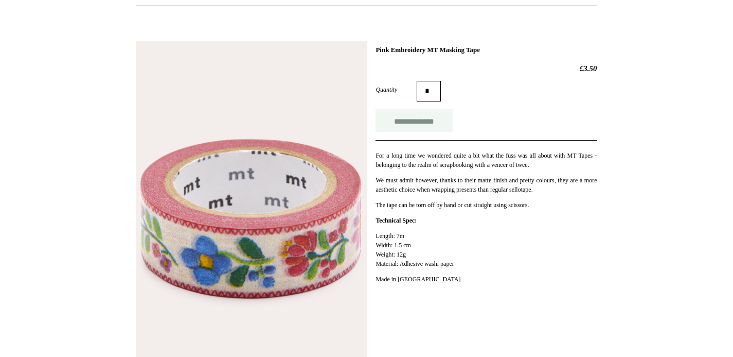
click at [421, 121] on input "**********" at bounding box center [414, 120] width 77 height 23
type input "**********"
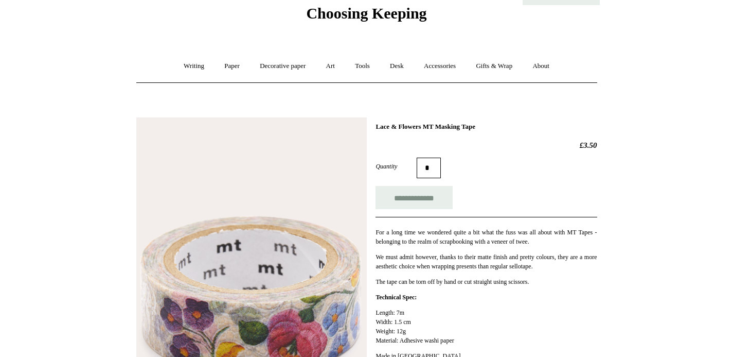
scroll to position [126, 0]
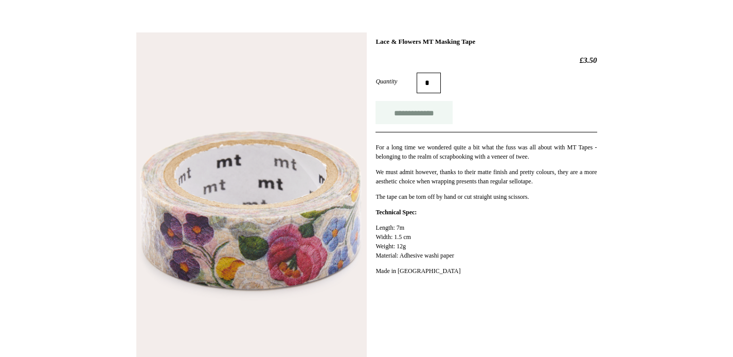
click at [403, 121] on input "**********" at bounding box center [414, 112] width 77 height 23
type input "**********"
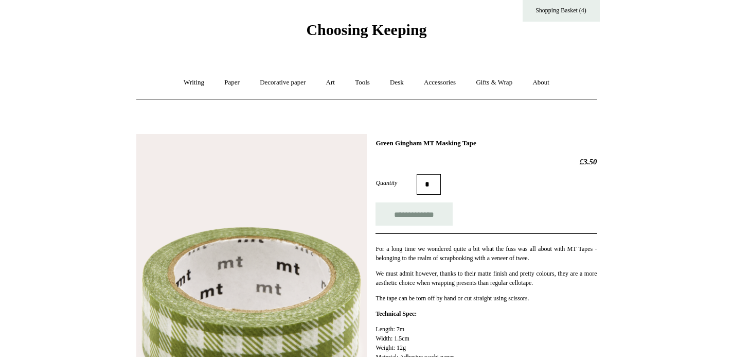
click at [420, 214] on input "**********" at bounding box center [414, 213] width 77 height 23
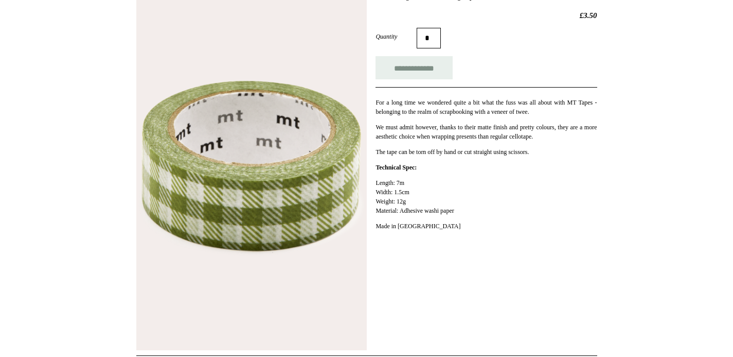
scroll to position [45, 0]
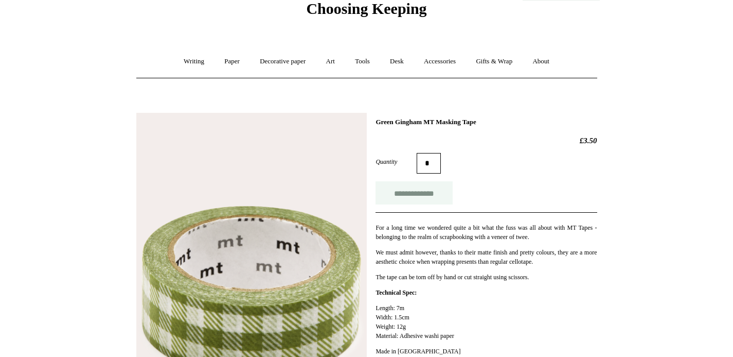
click at [410, 185] on input "**********" at bounding box center [414, 192] width 77 height 23
type input "**********"
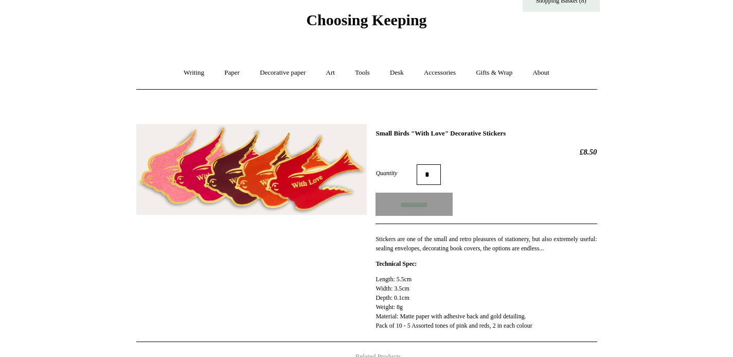
scroll to position [34, 0]
type input "**********"
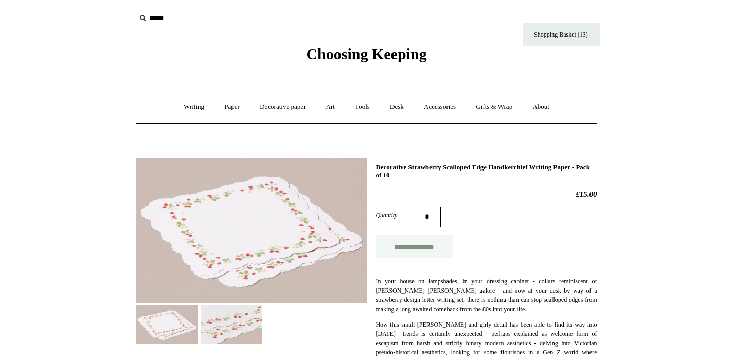
click at [422, 254] on input "**********" at bounding box center [414, 246] width 77 height 23
type input "**********"
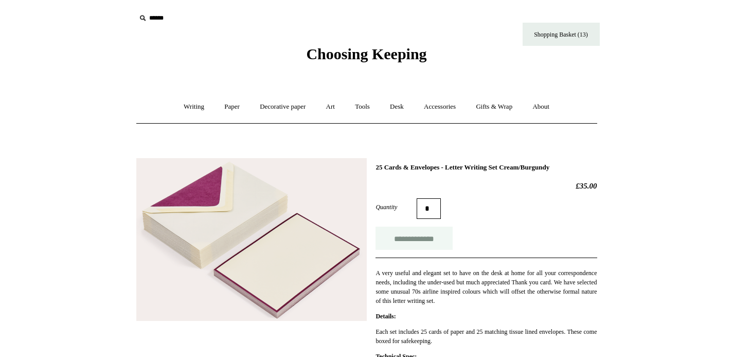
click at [420, 242] on input "**********" at bounding box center [414, 237] width 77 height 23
type input "**********"
